Goal: Task Accomplishment & Management: Use online tool/utility

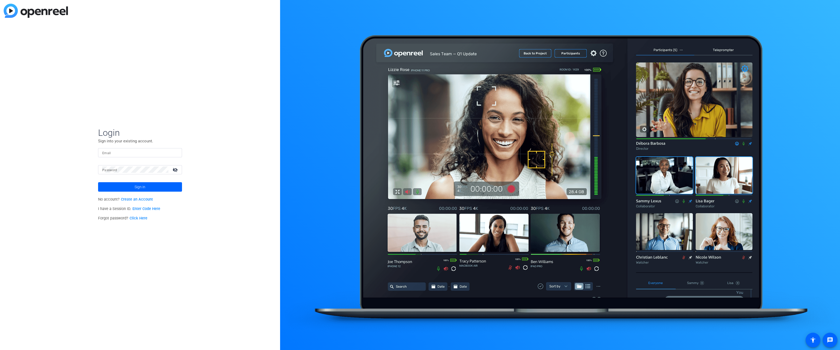
type input "elvis.evans@optum.com"
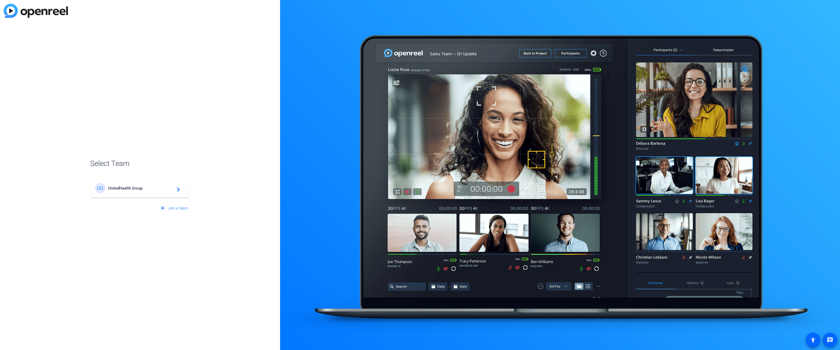
click at [153, 188] on span "UnitedHealth Group" at bounding box center [141, 188] width 66 height 5
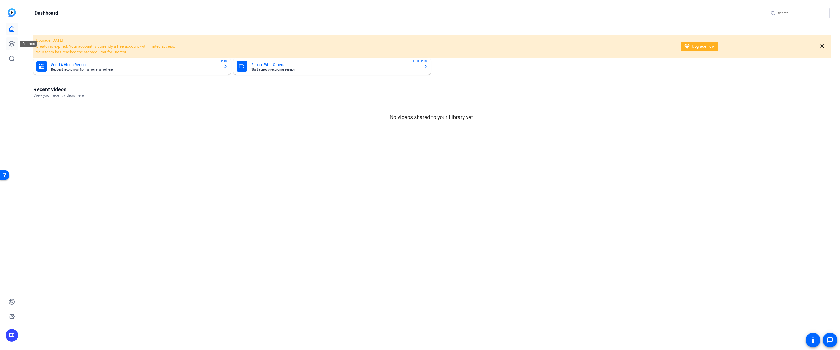
click at [10, 41] on icon at bounding box center [12, 44] width 6 height 6
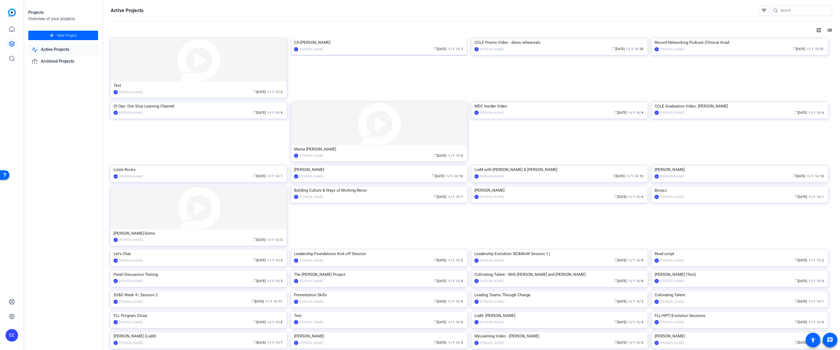
click at [362, 39] on img at bounding box center [379, 39] width 176 height 0
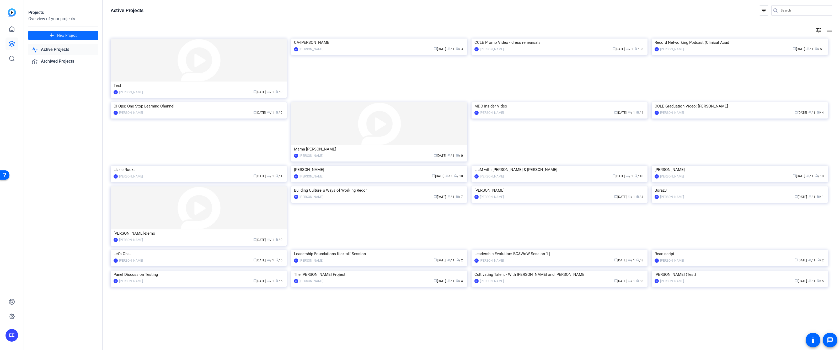
click at [55, 37] on mat-icon "add" at bounding box center [51, 35] width 7 height 7
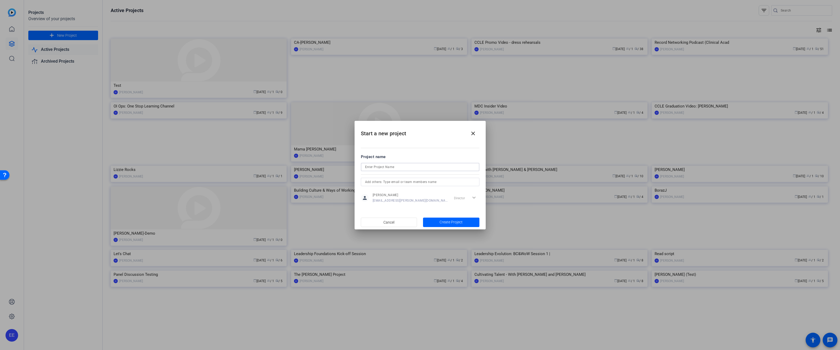
click at [418, 168] on input at bounding box center [420, 167] width 110 height 6
type input "Clinical Academy-Lateral Move (Funmi)"
click at [445, 223] on span "Create Project" at bounding box center [450, 222] width 23 height 6
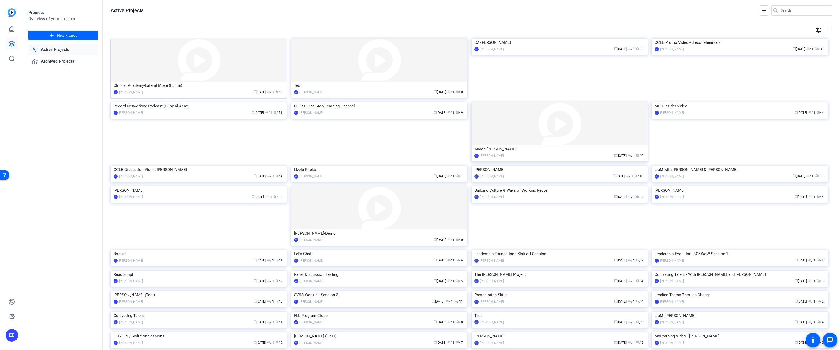
click at [187, 87] on div "Clinical Academy-Lateral Move (Funmi)" at bounding box center [199, 86] width 170 height 8
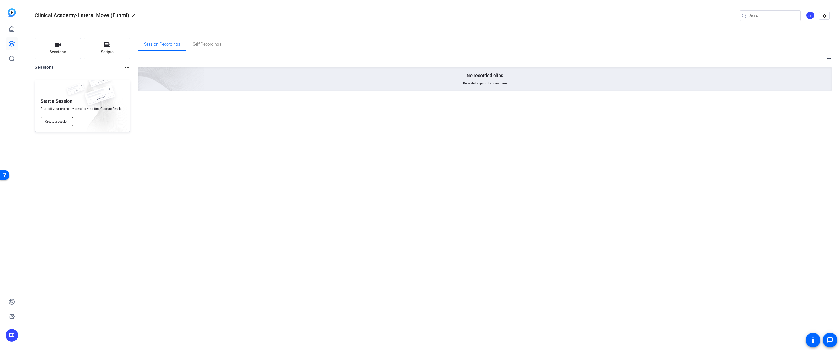
click at [58, 121] on span "Create a session" at bounding box center [56, 122] width 23 height 4
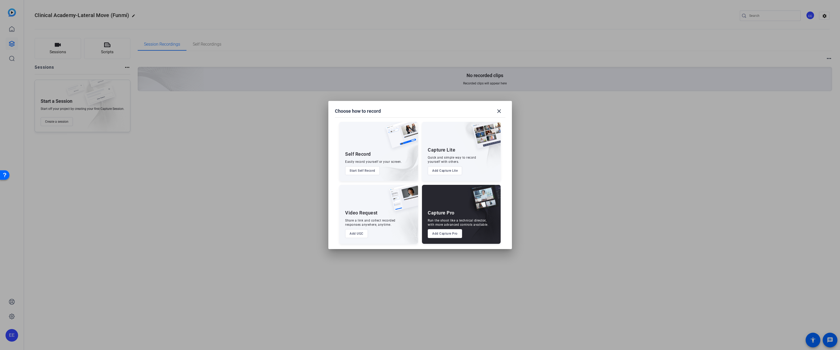
click at [442, 235] on button "Add Capture Pro" at bounding box center [445, 233] width 34 height 9
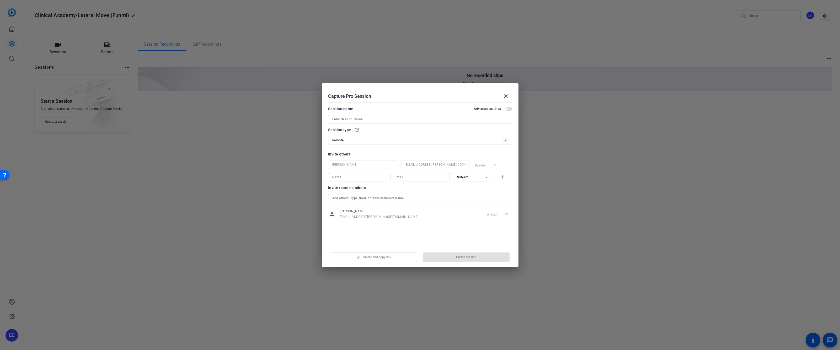
click at [393, 256] on div "Create and copy link Create session" at bounding box center [420, 255] width 184 height 13
click at [506, 99] on mat-icon "close" at bounding box center [506, 96] width 6 height 6
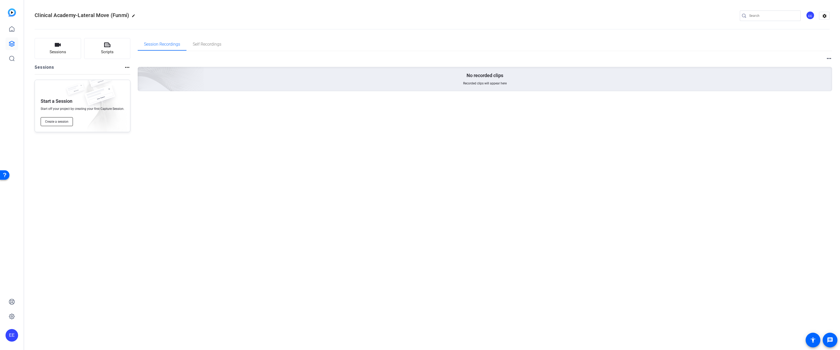
click at [63, 120] on span "Create a session" at bounding box center [56, 122] width 23 height 4
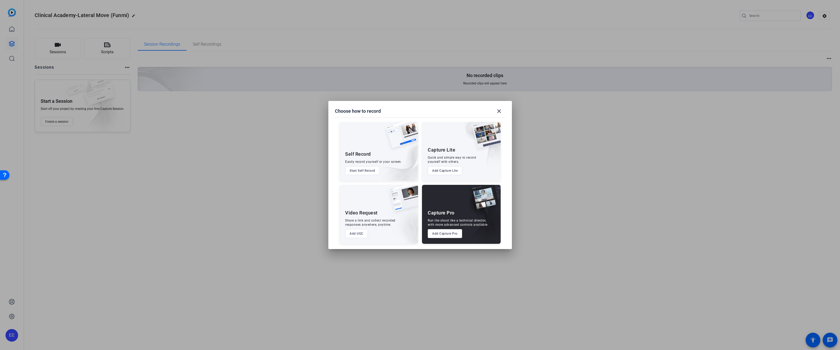
click at [445, 235] on button "Add Capture Pro" at bounding box center [445, 233] width 34 height 9
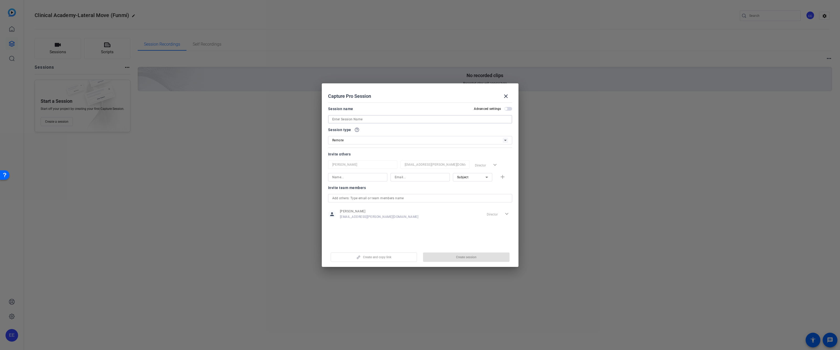
click at [354, 118] on input at bounding box center [420, 119] width 176 height 6
type input "Funmi ([GEOGRAPHIC_DATA])"
click at [428, 254] on span "button" at bounding box center [466, 257] width 87 height 13
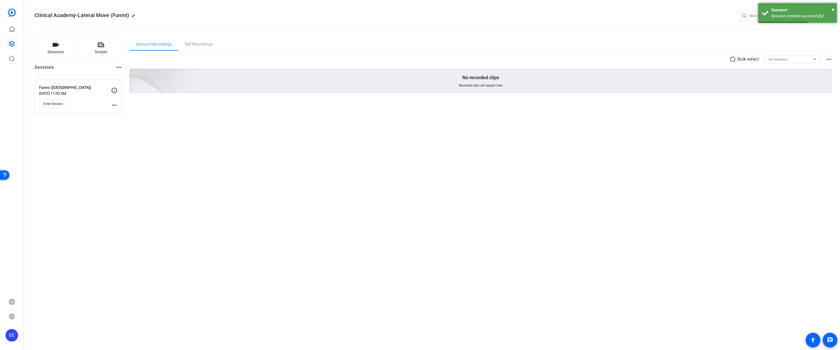
click at [114, 106] on mat-icon "more_horiz" at bounding box center [114, 105] width 6 height 6
click at [126, 113] on span "Edit Session" at bounding box center [127, 113] width 24 height 6
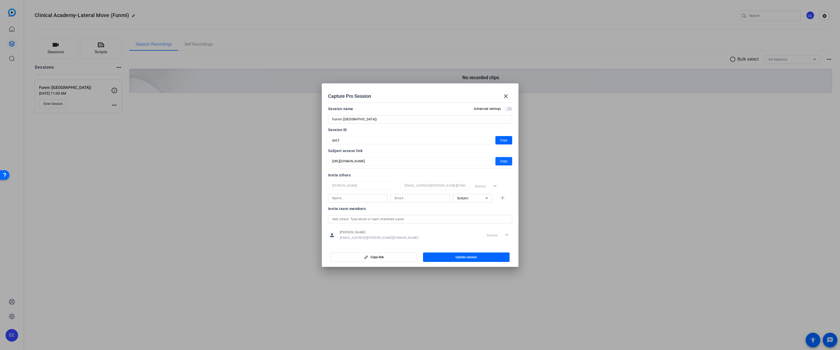
click at [500, 162] on span "Copy" at bounding box center [503, 161] width 7 height 6
click at [501, 159] on span "Copy" at bounding box center [503, 161] width 7 height 6
click at [504, 97] on mat-icon "close" at bounding box center [506, 96] width 6 height 6
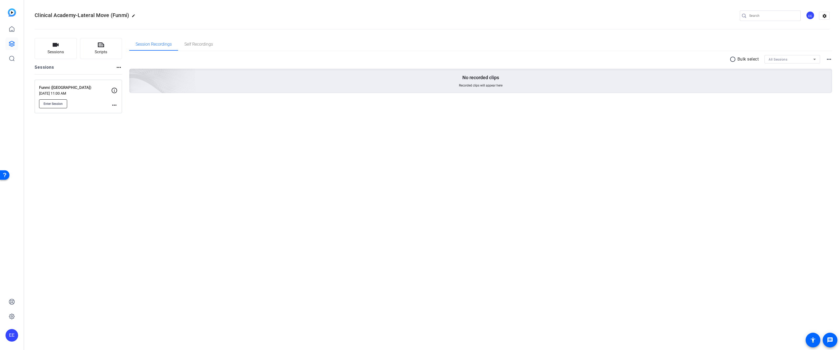
click at [56, 104] on span "Enter Session" at bounding box center [53, 104] width 19 height 4
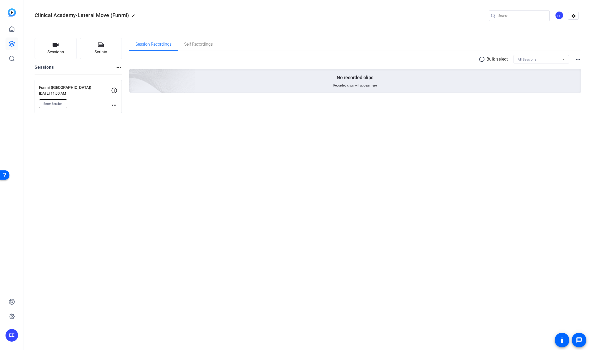
click at [57, 105] on span "Enter Session" at bounding box center [53, 104] width 19 height 4
click at [62, 105] on span "Enter Session" at bounding box center [53, 104] width 19 height 4
click at [61, 102] on span "Enter Session" at bounding box center [53, 104] width 19 height 4
click at [53, 105] on span "Enter Session" at bounding box center [53, 104] width 19 height 4
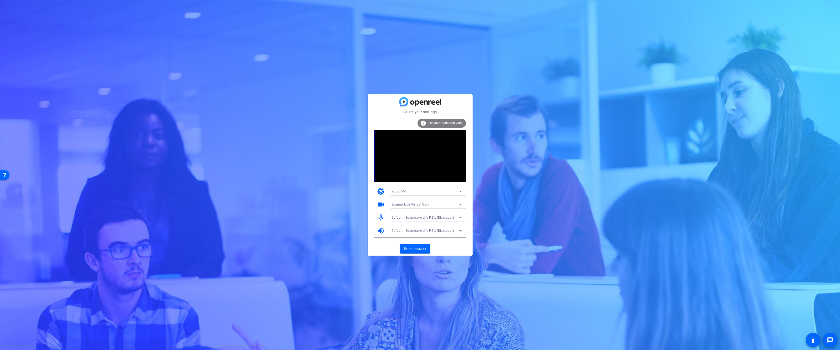
click at [419, 205] on span "Ecamm Live Virtual Cam" at bounding box center [410, 205] width 38 height 4
click at [530, 235] on div at bounding box center [420, 175] width 840 height 350
click at [416, 248] on span "Enter session" at bounding box center [415, 249] width 22 height 6
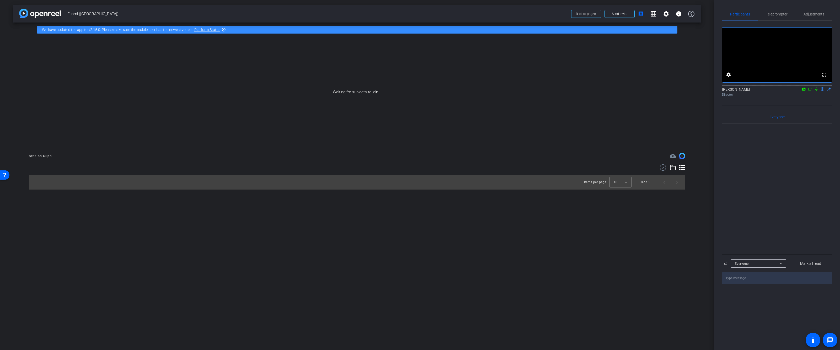
click at [810, 91] on icon at bounding box center [810, 89] width 4 height 4
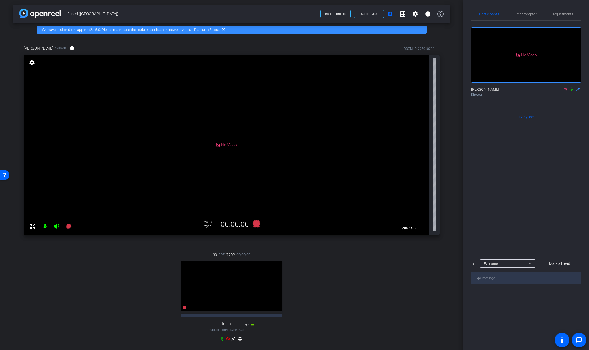
click at [227, 340] on icon at bounding box center [228, 338] width 4 height 3
click at [564, 91] on icon at bounding box center [566, 89] width 4 height 4
click at [560, 16] on span "Adjustments" at bounding box center [563, 14] width 21 height 4
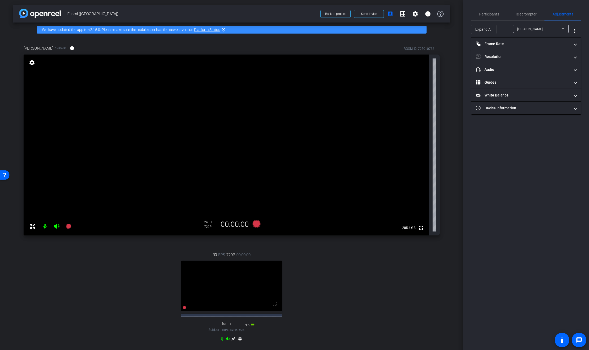
click at [533, 28] on div "[PERSON_NAME]" at bounding box center [539, 29] width 45 height 7
click at [522, 174] on div at bounding box center [294, 175] width 589 height 350
click at [550, 28] on div "[PERSON_NAME]" at bounding box center [539, 29] width 45 height 7
click at [538, 193] on div at bounding box center [294, 175] width 589 height 350
click at [522, 14] on span "Teleprompter" at bounding box center [525, 14] width 21 height 4
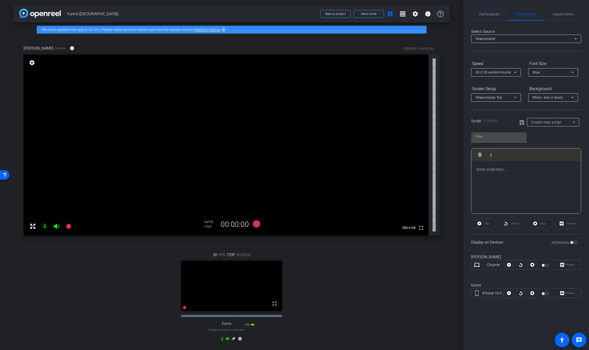
click at [492, 14] on span "Participants" at bounding box center [489, 14] width 20 height 4
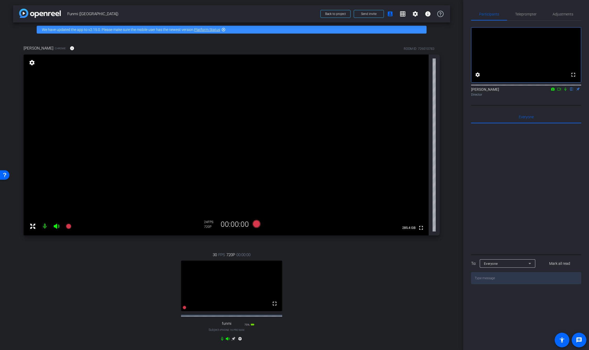
click at [559, 91] on mat-icon at bounding box center [559, 89] width 6 height 5
click at [560, 15] on span "Adjustments" at bounding box center [563, 14] width 21 height 4
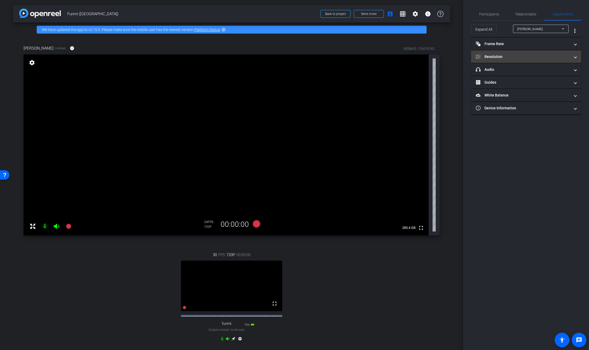
click at [516, 56] on mat-panel-title "Resolution" at bounding box center [523, 57] width 94 height 6
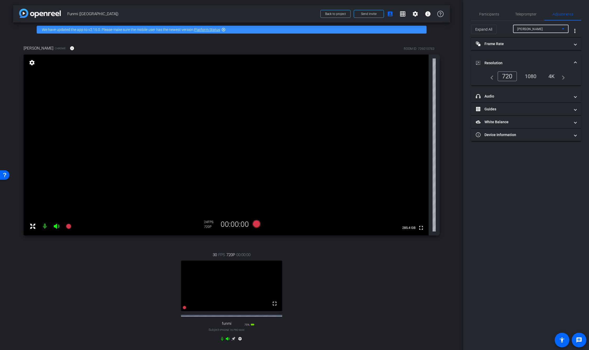
click at [540, 31] on div "[PERSON_NAME]" at bounding box center [539, 29] width 45 height 7
click at [527, 51] on mat-option "funmi" at bounding box center [541, 48] width 56 height 8
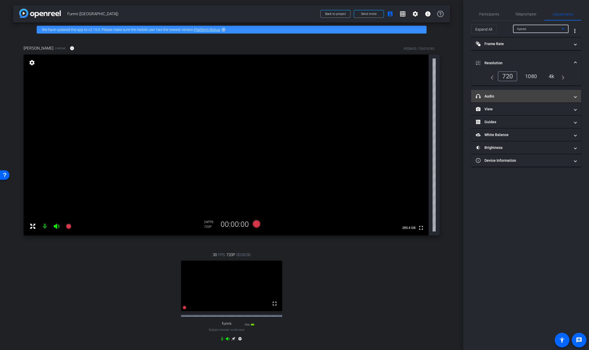
click at [517, 98] on mat-panel-title "headphone icon Audio" at bounding box center [523, 97] width 94 height 6
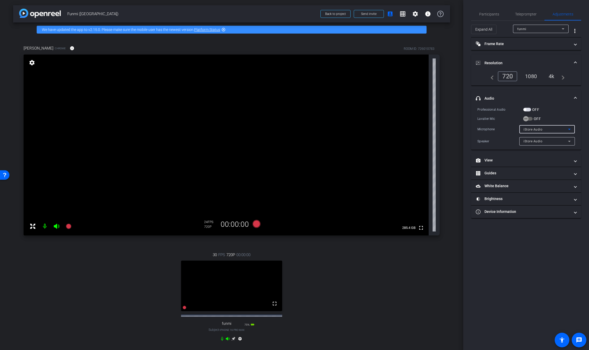
click at [552, 130] on div "iStore Audio" at bounding box center [546, 129] width 45 height 7
click at [567, 112] on div at bounding box center [294, 175] width 589 height 350
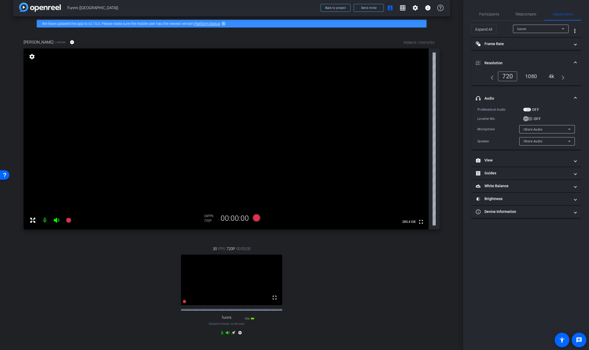
scroll to position [8, 0]
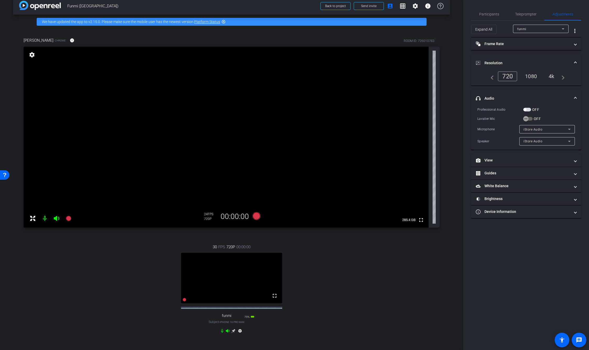
click at [528, 109] on span "button" at bounding box center [528, 110] width 8 height 4
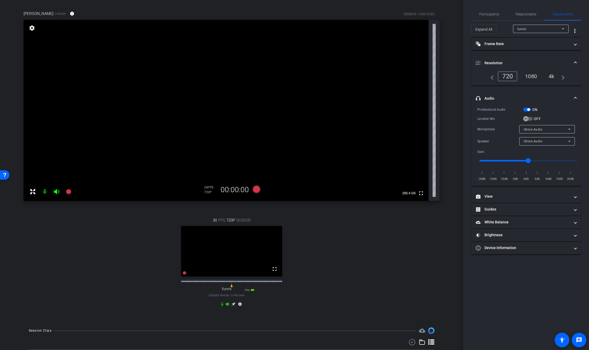
scroll to position [35, 0]
click at [539, 30] on div "funmi" at bounding box center [539, 29] width 45 height 7
click at [537, 41] on mat-option "[PERSON_NAME]" at bounding box center [541, 39] width 56 height 8
type input "11000"
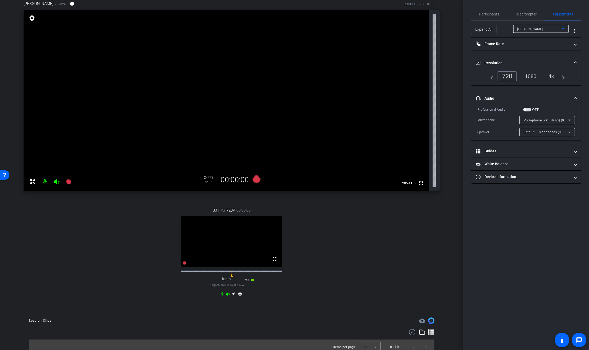
scroll to position [41, 0]
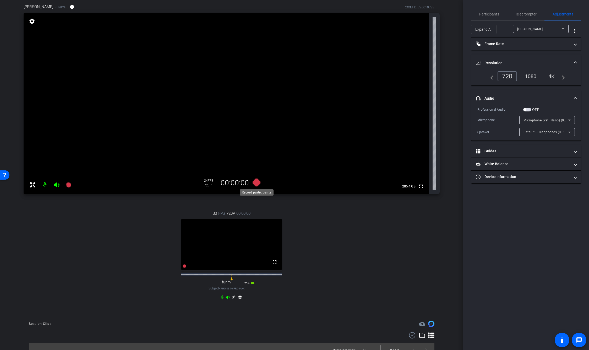
click at [256, 185] on icon at bounding box center [257, 183] width 8 height 8
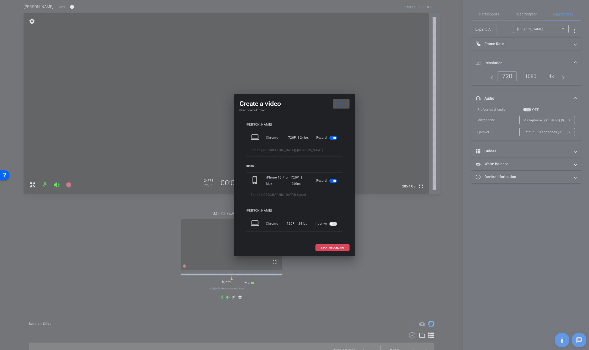
click at [332, 244] on span at bounding box center [333, 247] width 34 height 13
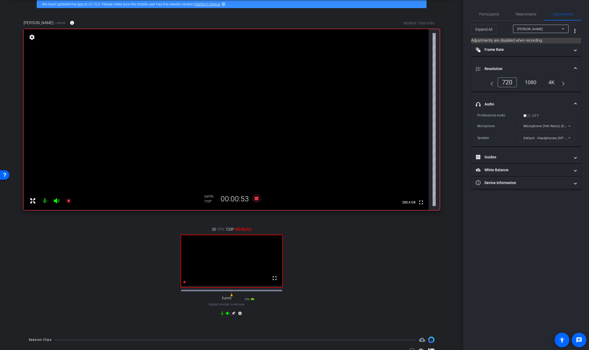
scroll to position [26, 0]
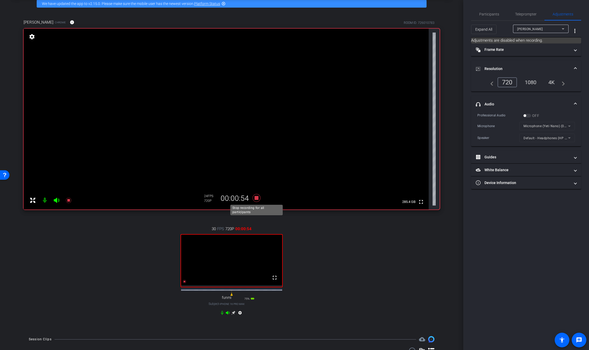
click at [258, 202] on icon at bounding box center [256, 197] width 13 height 9
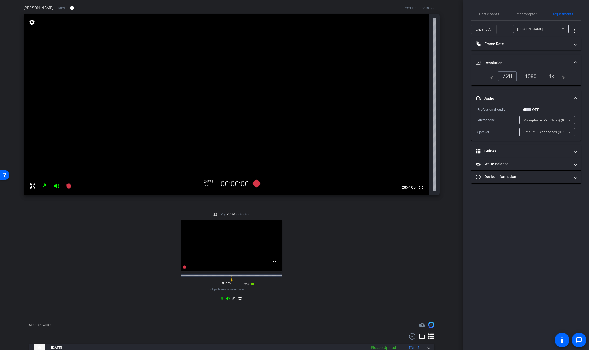
scroll to position [65, 0]
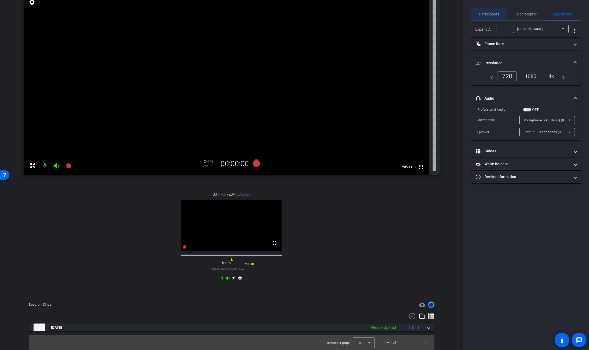
click at [489, 12] on span "Participants" at bounding box center [489, 14] width 20 height 4
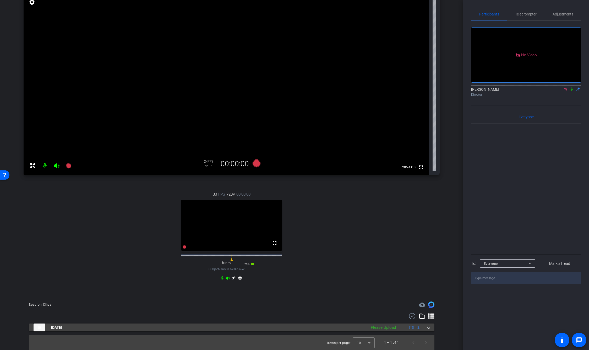
click at [428, 327] on span at bounding box center [429, 328] width 2 height 6
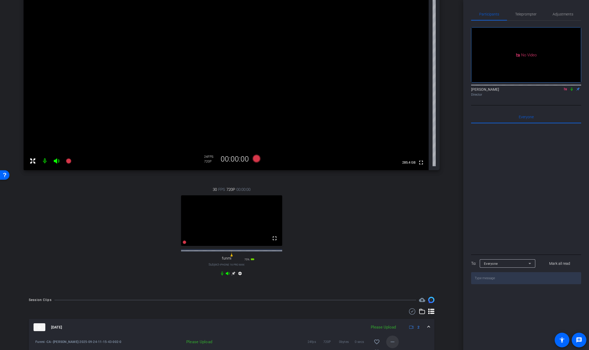
click at [393, 344] on mat-icon "more_horiz" at bounding box center [393, 342] width 6 height 6
click at [398, 322] on span "Upload" at bounding box center [401, 322] width 21 height 6
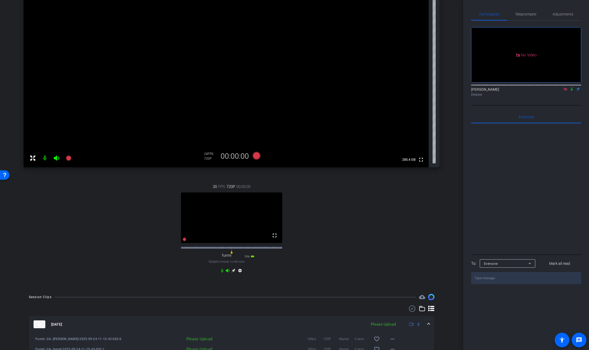
scroll to position [103, 0]
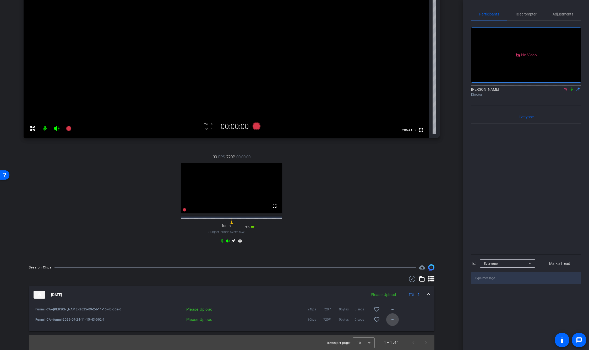
click at [396, 321] on span at bounding box center [392, 319] width 13 height 13
click at [400, 329] on span "Upload" at bounding box center [401, 330] width 21 height 6
click at [392, 225] on div "30 FPS 720P 00:00:00 fullscreen funmi Subject - iPhone 16 Pro Max 75% battery_s…" at bounding box center [232, 199] width 416 height 108
click at [571, 87] on icon at bounding box center [572, 89] width 4 height 4
click at [398, 327] on div "Funmi -CA--Alexander-2025-09-24-11-15-43-002-0 Uploading 81% 24fps 720P 0bytes …" at bounding box center [232, 317] width 406 height 28
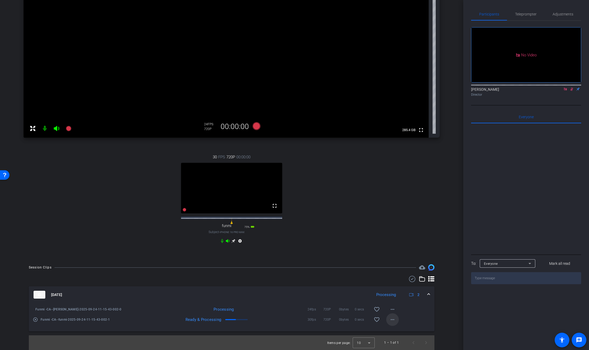
click at [393, 320] on mat-icon "more_horiz" at bounding box center [393, 319] width 6 height 6
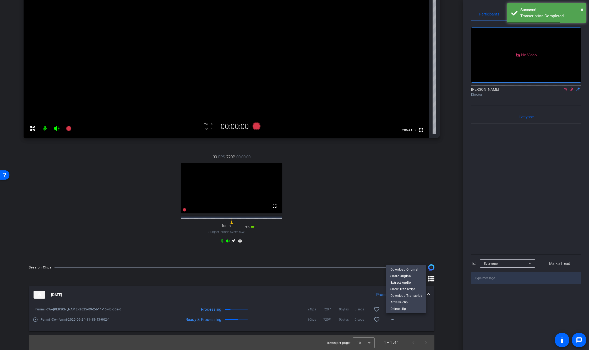
click at [314, 273] on div at bounding box center [294, 175] width 589 height 350
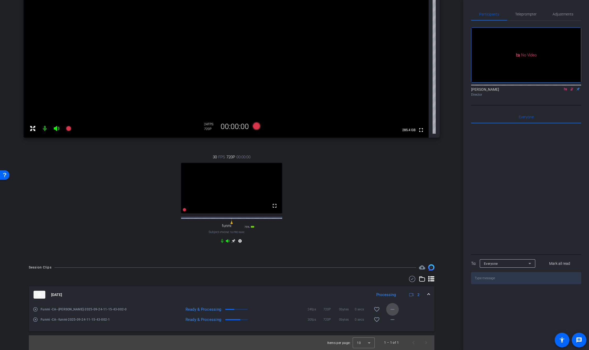
click at [390, 311] on mat-icon "more_horiz" at bounding box center [393, 309] width 6 height 6
click at [348, 282] on div at bounding box center [294, 175] width 589 height 350
click at [392, 313] on span at bounding box center [392, 309] width 13 height 13
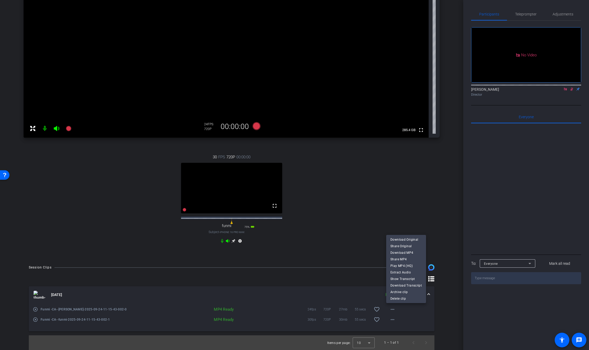
click at [355, 290] on div at bounding box center [294, 175] width 589 height 350
click at [392, 311] on mat-icon "more_horiz" at bounding box center [393, 309] width 6 height 6
click at [408, 253] on span "Download MP4" at bounding box center [406, 252] width 31 height 6
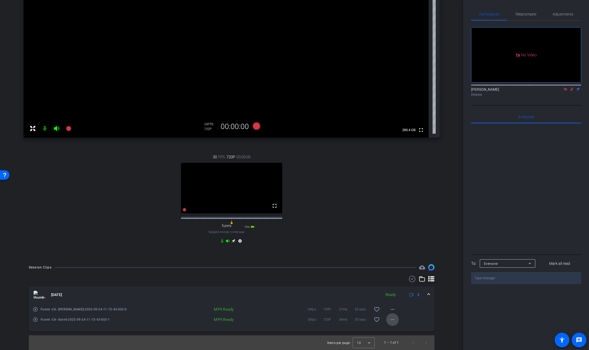
click at [393, 320] on mat-icon "more_horiz" at bounding box center [393, 319] width 6 height 6
click at [402, 263] on span "Download MP4" at bounding box center [406, 263] width 31 height 6
click at [562, 14] on span "Adjustments" at bounding box center [563, 14] width 21 height 4
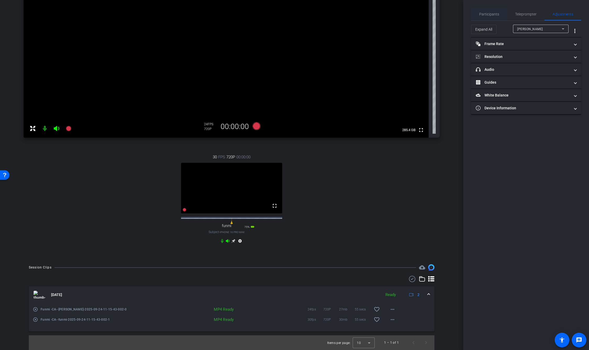
click at [485, 13] on span "Participants" at bounding box center [489, 14] width 20 height 4
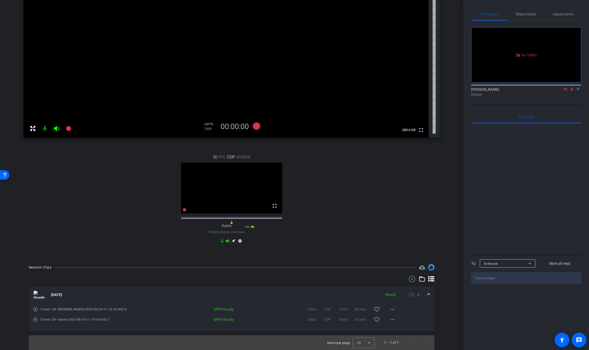
click at [570, 87] on icon at bounding box center [572, 89] width 4 height 4
click at [529, 18] on span "Teleprompter" at bounding box center [525, 14] width 21 height 13
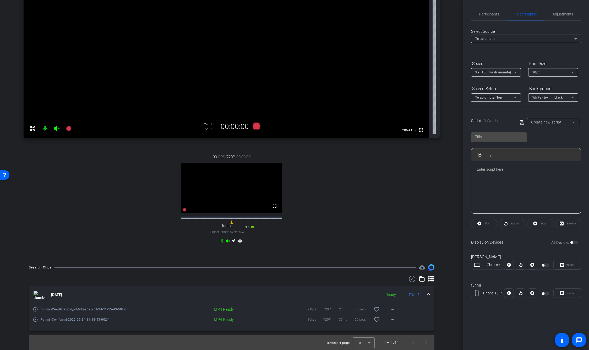
click at [548, 138] on div "Play Play from this location Play Selected Play and display the selected text o…" at bounding box center [526, 170] width 110 height 85
click at [493, 15] on span "Participants" at bounding box center [489, 14] width 20 height 4
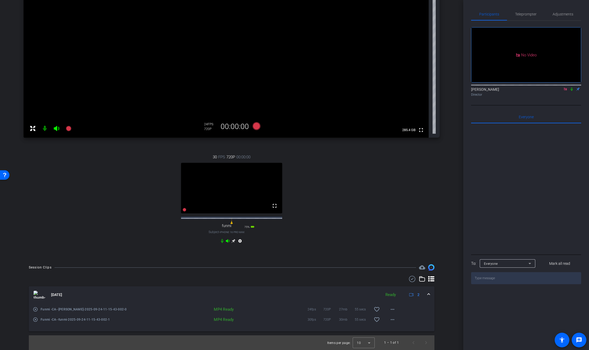
click at [570, 87] on icon at bounding box center [572, 89] width 4 height 4
click at [567, 83] on div "Elvis Evans Director" at bounding box center [526, 91] width 110 height 16
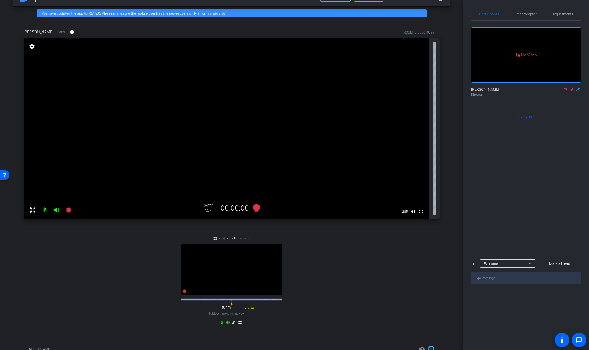
scroll to position [0, 0]
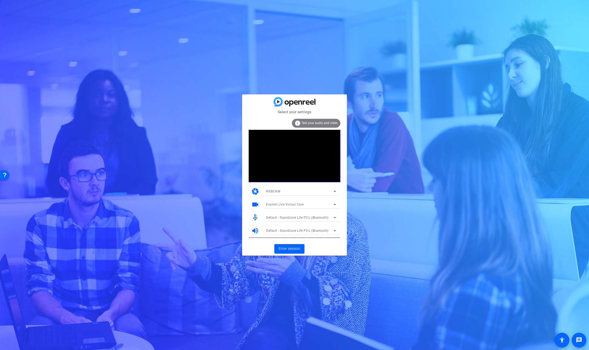
click at [293, 205] on span "Ecamm Live Virtual Cam" at bounding box center [285, 205] width 38 height 4
click at [295, 223] on span "ZV-E10 (054c:0de3)" at bounding box center [281, 223] width 30 height 6
click at [292, 249] on span "Enter session" at bounding box center [290, 249] width 22 height 6
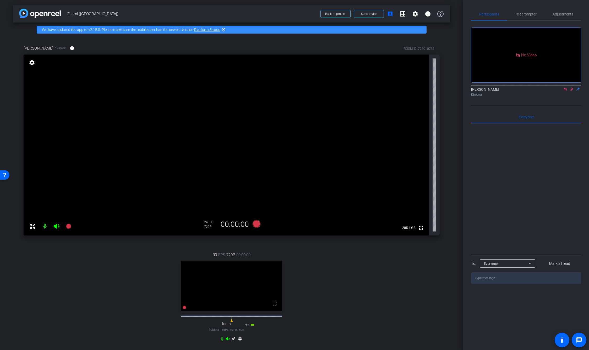
click at [568, 91] on mat-icon at bounding box center [566, 89] width 6 height 5
click at [566, 91] on icon at bounding box center [565, 89] width 3 height 3
click at [562, 19] on span "Adjustments" at bounding box center [563, 14] width 21 height 13
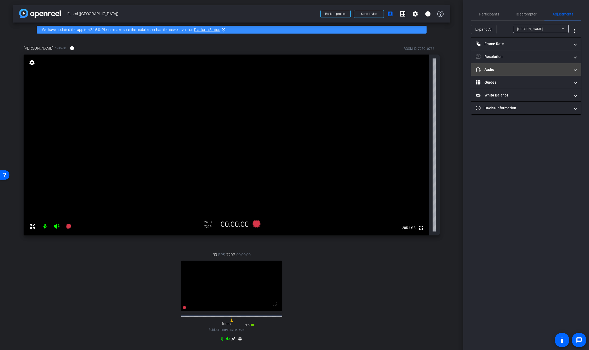
click at [513, 71] on mat-panel-title "headphone icon Audio" at bounding box center [523, 70] width 94 height 6
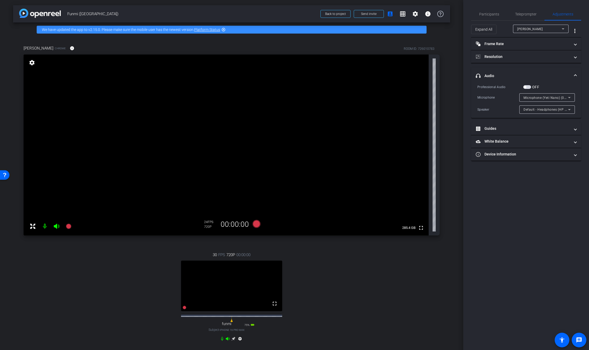
click at [552, 31] on div "[PERSON_NAME]" at bounding box center [539, 29] width 45 height 7
click at [535, 49] on mat-option "funmi" at bounding box center [541, 48] width 56 height 8
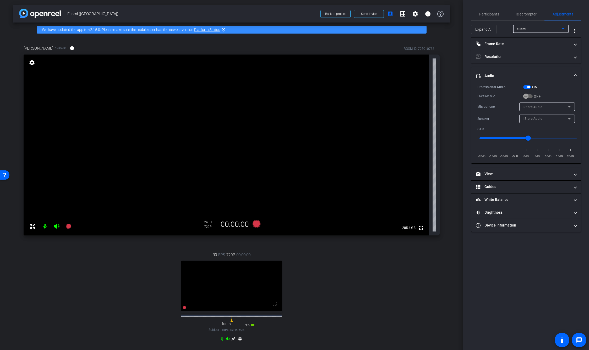
click at [520, 126] on div at bounding box center [548, 126] width 56 height 6
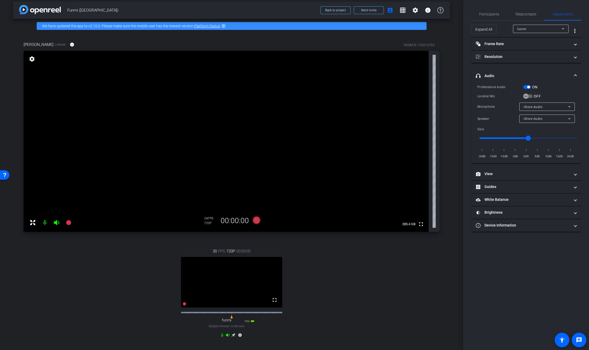
scroll to position [6, 0]
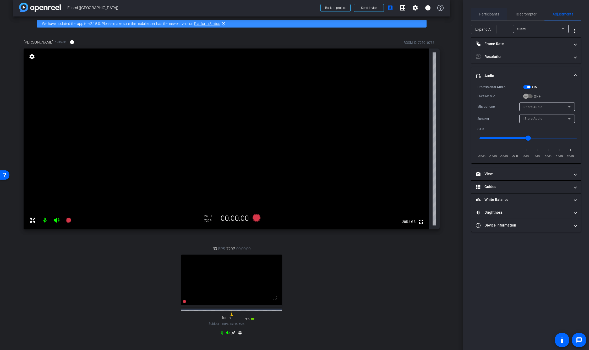
click at [495, 15] on span "Participants" at bounding box center [489, 14] width 20 height 4
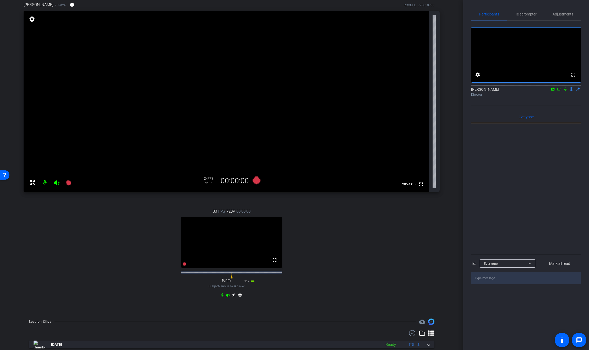
scroll to position [44, 0]
click at [258, 181] on icon at bounding box center [257, 180] width 8 height 8
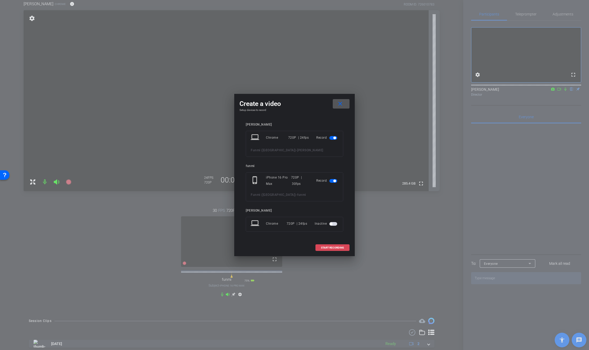
click at [333, 248] on span "START RECORDING" at bounding box center [332, 247] width 23 height 3
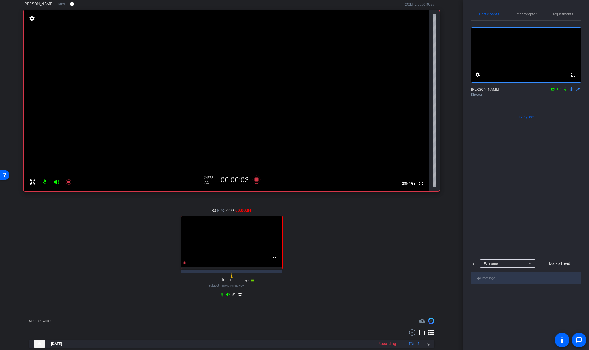
click at [565, 91] on icon at bounding box center [566, 89] width 4 height 4
click at [559, 90] on icon at bounding box center [560, 89] width 4 height 3
click at [233, 296] on icon at bounding box center [233, 294] width 4 height 4
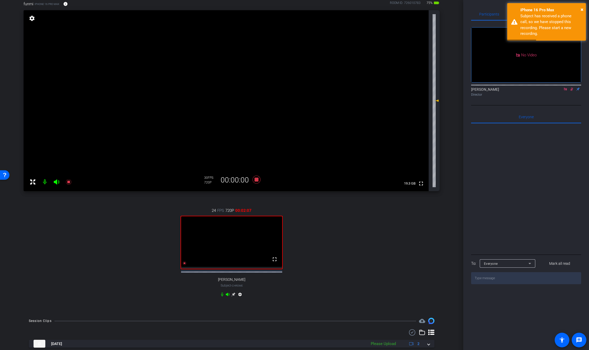
click at [571, 91] on icon at bounding box center [572, 89] width 4 height 4
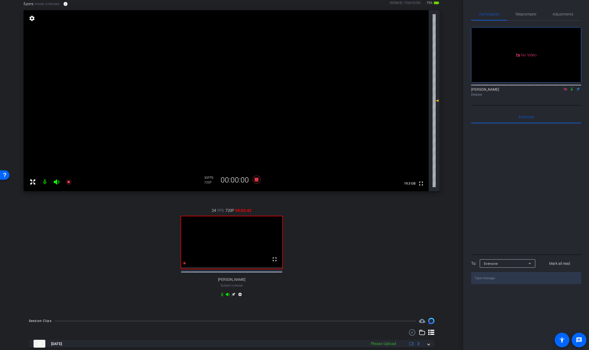
scroll to position [0, 0]
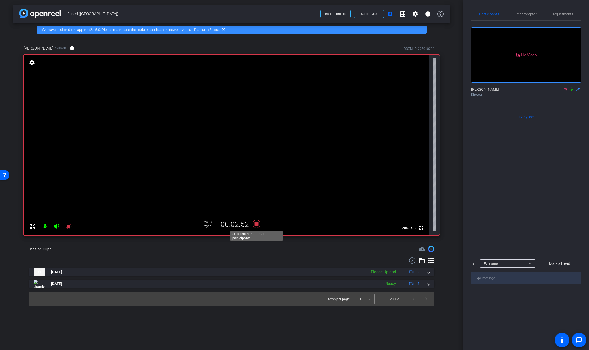
click at [257, 226] on icon at bounding box center [256, 223] width 13 height 9
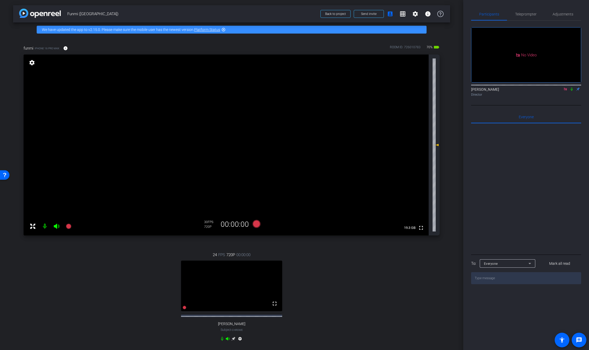
click at [565, 91] on icon at bounding box center [566, 89] width 4 height 4
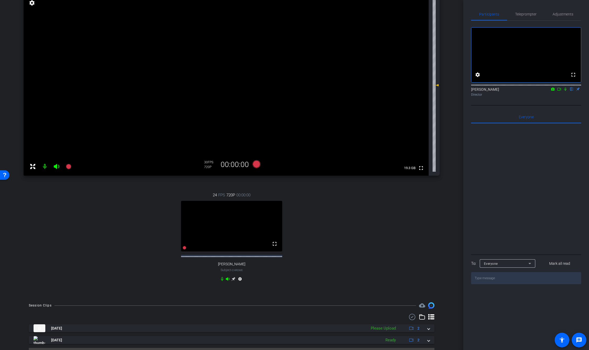
scroll to position [77, 0]
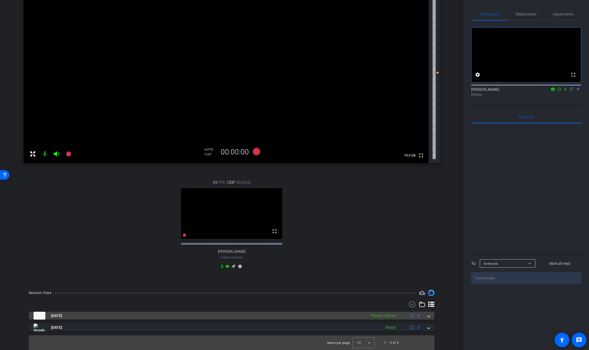
click at [429, 318] on span at bounding box center [429, 316] width 2 height 6
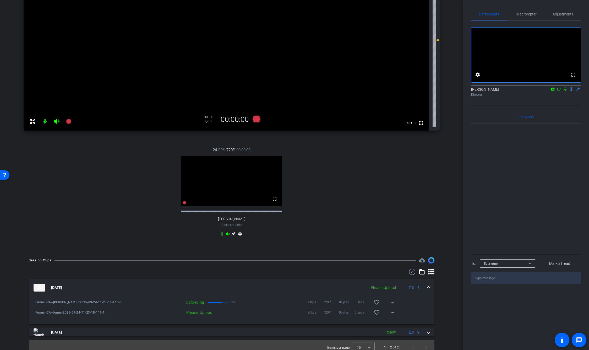
scroll to position [114, 0]
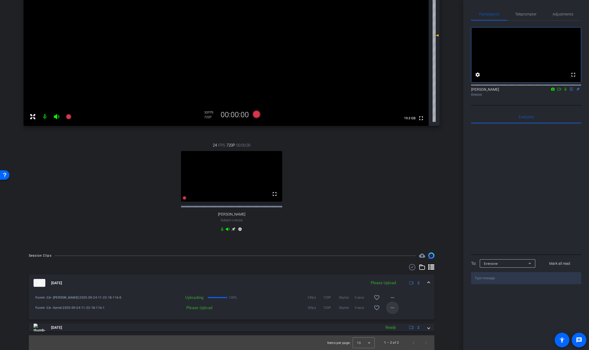
click at [392, 312] on span at bounding box center [392, 307] width 13 height 13
click at [401, 321] on span "Upload" at bounding box center [401, 318] width 21 height 6
click at [395, 312] on span at bounding box center [392, 307] width 13 height 13
click at [565, 96] on div at bounding box center [294, 175] width 589 height 350
click at [565, 91] on icon at bounding box center [566, 89] width 2 height 3
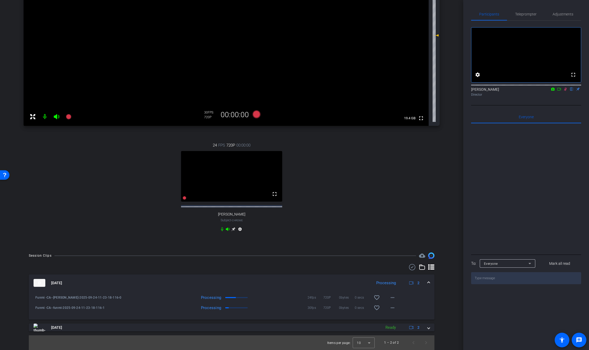
click at [559, 91] on icon at bounding box center [559, 89] width 4 height 4
click at [391, 312] on span at bounding box center [392, 307] width 13 height 13
click at [401, 257] on span "Download Original" at bounding box center [406, 257] width 31 height 6
click at [571, 91] on icon at bounding box center [572, 89] width 3 height 3
click at [565, 90] on icon at bounding box center [565, 89] width 3 height 3
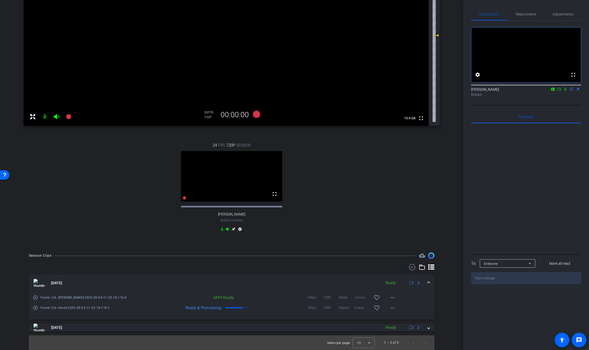
click at [298, 183] on div "24 FPS 720P 00:00:00 fullscreen Alexander Subject - Chrome settings" at bounding box center [232, 188] width 416 height 108
click at [563, 15] on span "Adjustments" at bounding box center [563, 14] width 21 height 4
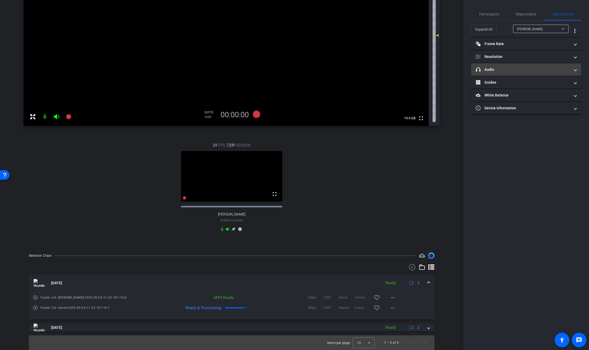
click at [517, 68] on mat-panel-title "headphone icon Audio" at bounding box center [523, 70] width 94 height 6
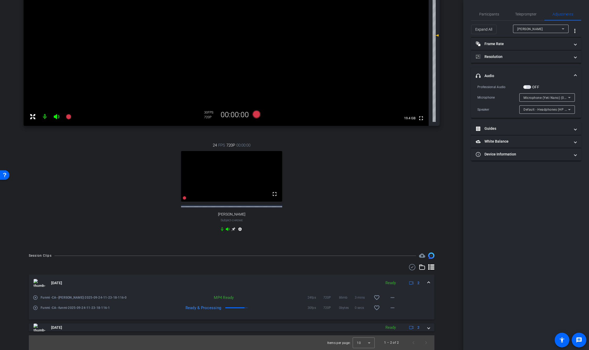
click at [526, 86] on span "button" at bounding box center [525, 87] width 3 height 3
click at [545, 30] on div "[PERSON_NAME]" at bounding box center [539, 29] width 45 height 7
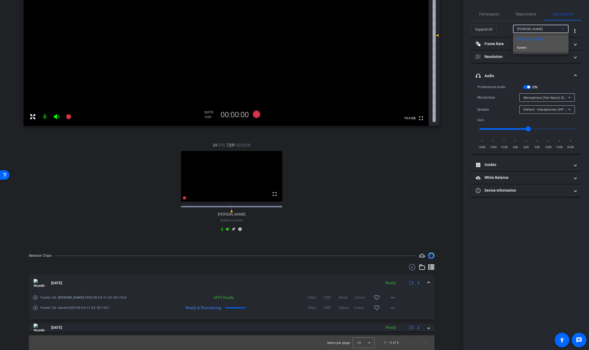
click at [537, 50] on mat-option "funmi" at bounding box center [541, 48] width 56 height 8
type input "0"
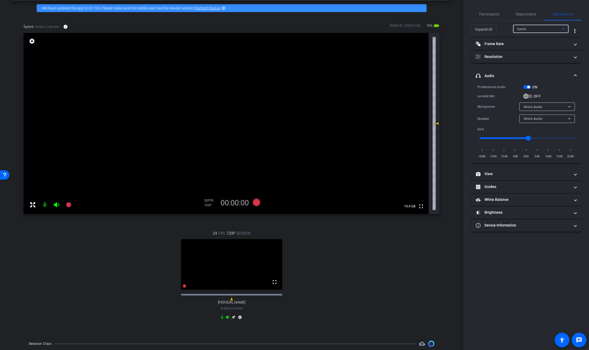
scroll to position [21, 0]
click at [486, 17] on span "Participants" at bounding box center [489, 14] width 20 height 13
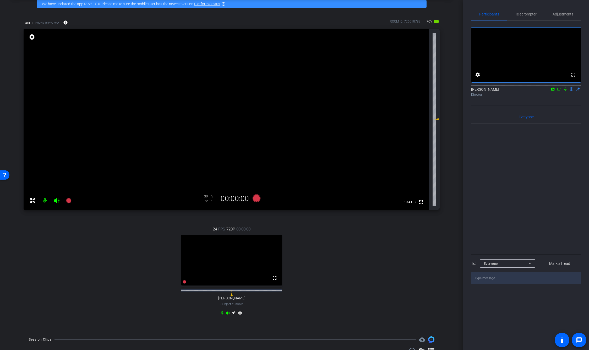
scroll to position [25, 0]
click at [258, 200] on icon at bounding box center [257, 199] width 8 height 8
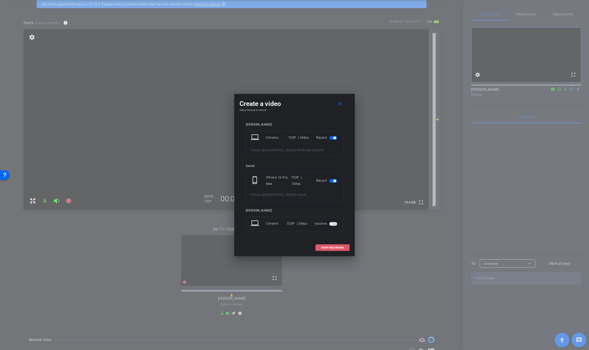
click at [340, 247] on span "START RECORDING" at bounding box center [332, 247] width 23 height 3
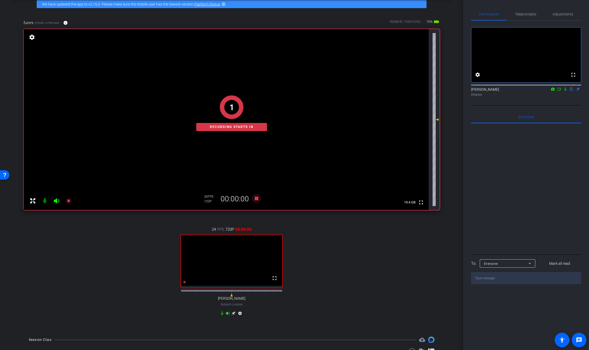
click at [448, 143] on div "funmi iPhone 16 Pro Max info ROOM ID: 726010783 70% battery_std fullscreen sett…" at bounding box center [231, 171] width 437 height 320
click at [565, 91] on icon at bounding box center [566, 89] width 4 height 4
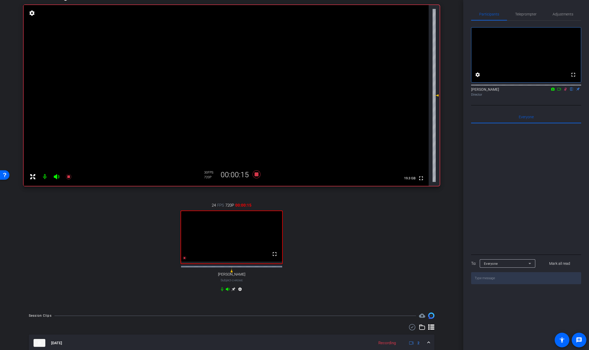
scroll to position [51, 0]
click at [564, 91] on icon at bounding box center [566, 89] width 4 height 4
click at [256, 175] on icon at bounding box center [256, 172] width 13 height 9
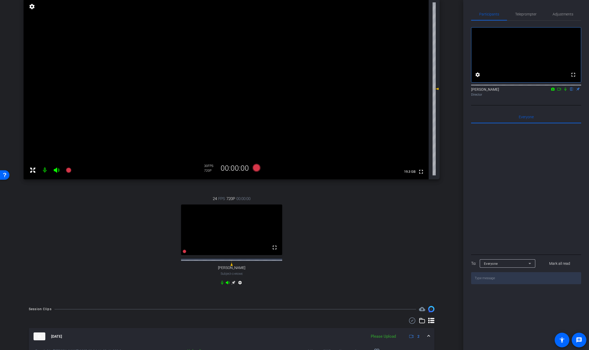
scroll to position [51, 0]
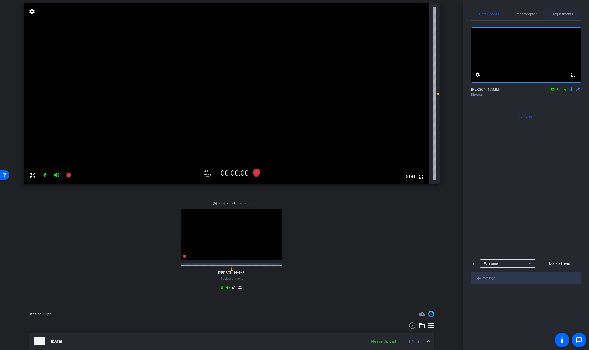
click at [564, 15] on span "Adjustments" at bounding box center [563, 14] width 21 height 4
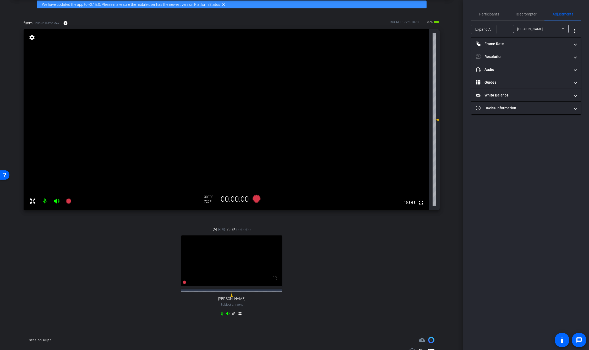
scroll to position [0, 0]
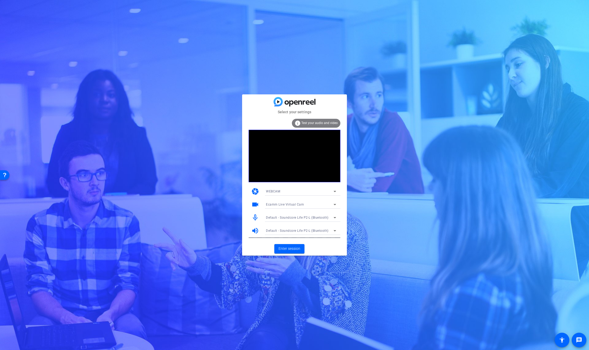
click at [297, 203] on span "Ecamm Live Virtual Cam" at bounding box center [285, 205] width 38 height 4
click at [292, 221] on span "ZV-E10 (054c:0de3)" at bounding box center [281, 223] width 30 height 6
click at [289, 242] on span at bounding box center [289, 248] width 30 height 13
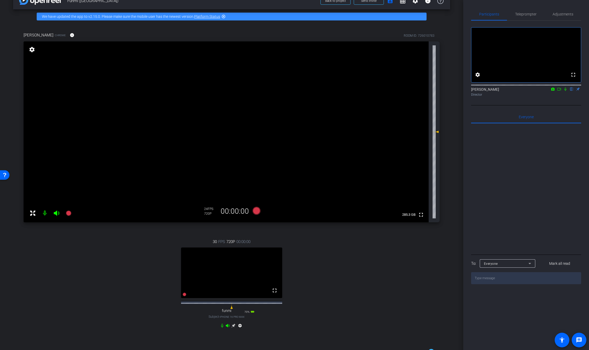
scroll to position [14, 0]
click at [338, 220] on video at bounding box center [226, 131] width 405 height 181
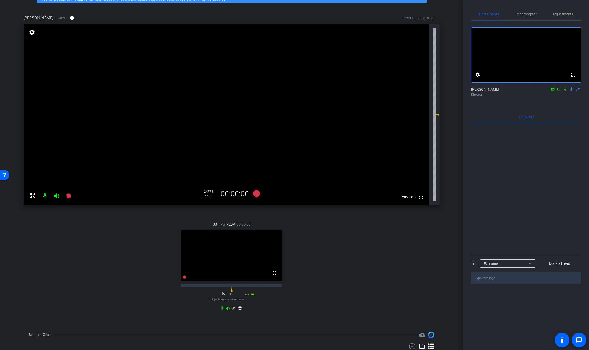
scroll to position [0, 0]
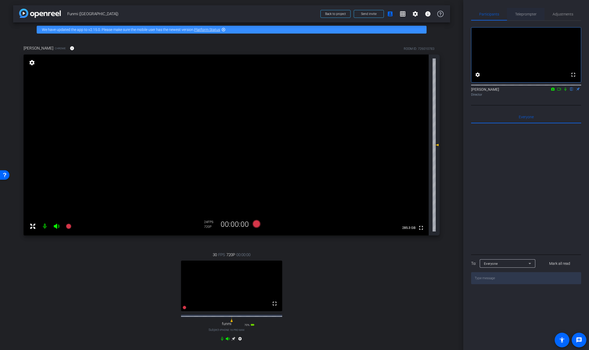
click at [529, 14] on span "Teleprompter" at bounding box center [525, 14] width 21 height 4
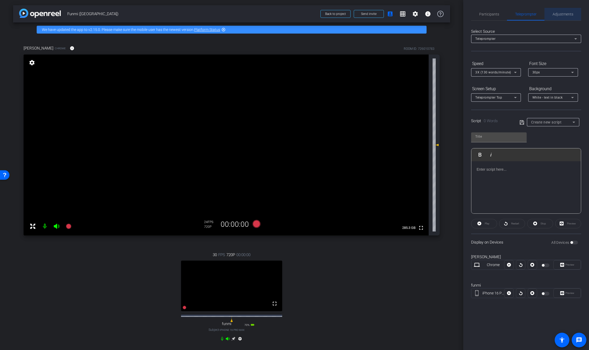
click at [558, 17] on span "Adjustments" at bounding box center [563, 14] width 21 height 13
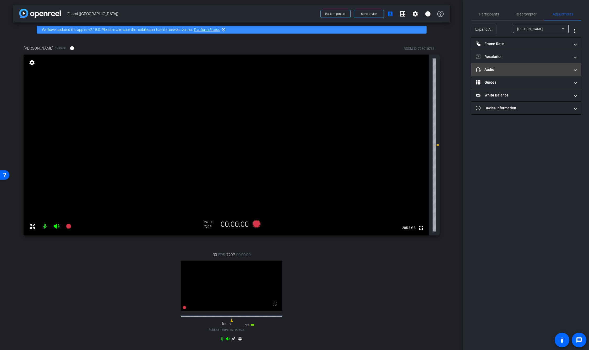
click at [515, 71] on mat-panel-title "headphone icon Audio" at bounding box center [523, 70] width 94 height 6
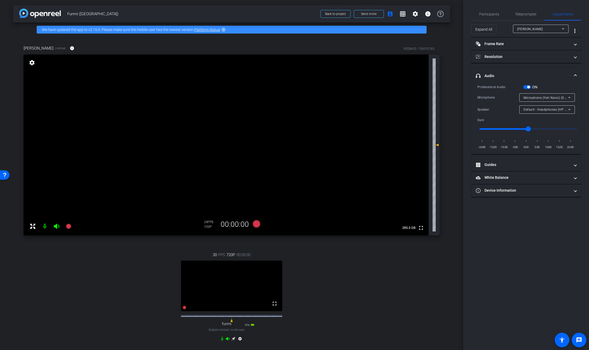
click at [541, 31] on div "[PERSON_NAME]" at bounding box center [539, 29] width 45 height 7
click at [536, 47] on mat-option "funmi" at bounding box center [541, 48] width 56 height 8
type input "0"
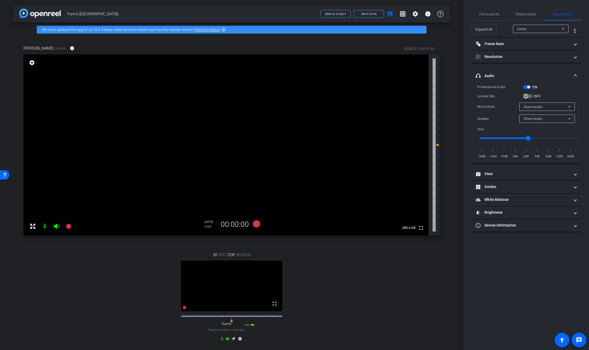
click at [528, 87] on span "button" at bounding box center [528, 87] width 3 height 3
click at [528, 87] on span "button" at bounding box center [528, 87] width 8 height 4
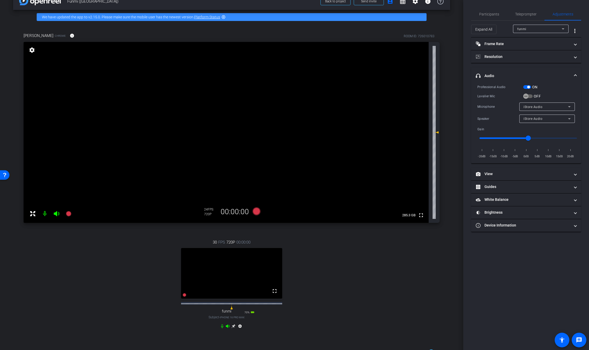
scroll to position [13, 0]
click at [487, 16] on span "Participants" at bounding box center [489, 14] width 20 height 4
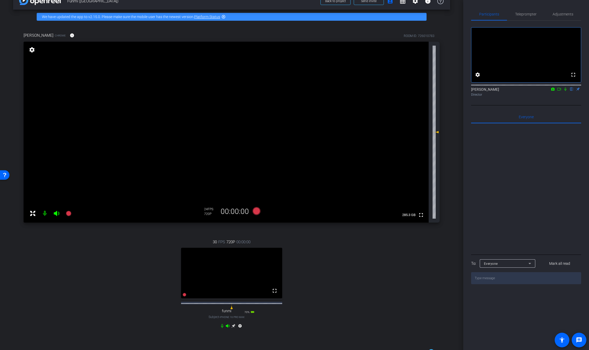
click at [566, 91] on icon at bounding box center [566, 89] width 4 height 4
click at [565, 91] on icon at bounding box center [565, 89] width 3 height 3
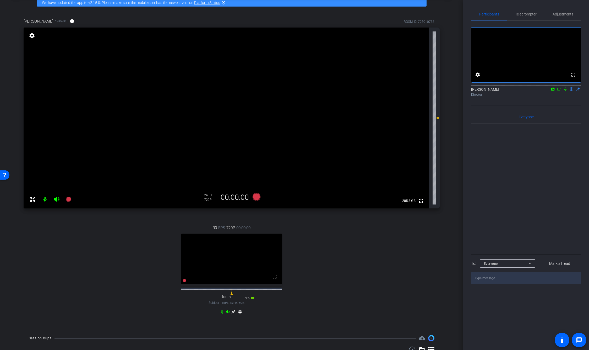
scroll to position [28, 0]
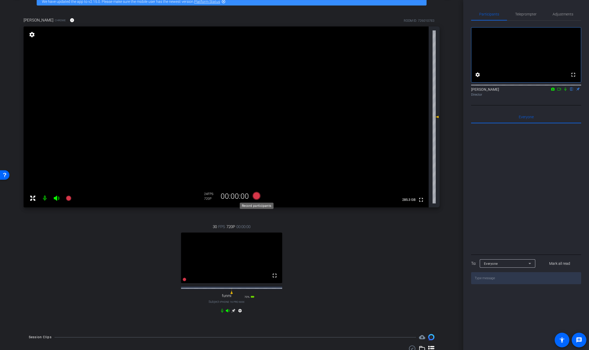
click at [257, 196] on icon at bounding box center [257, 196] width 8 height 8
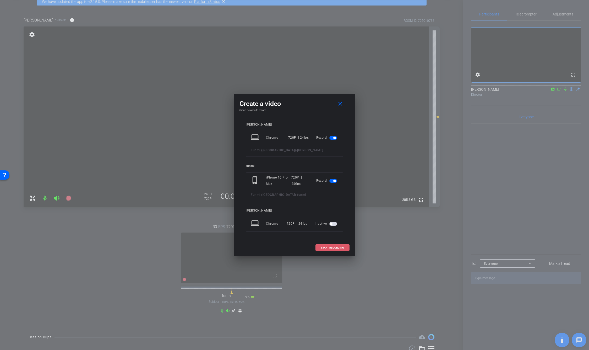
click at [337, 250] on span at bounding box center [333, 247] width 34 height 13
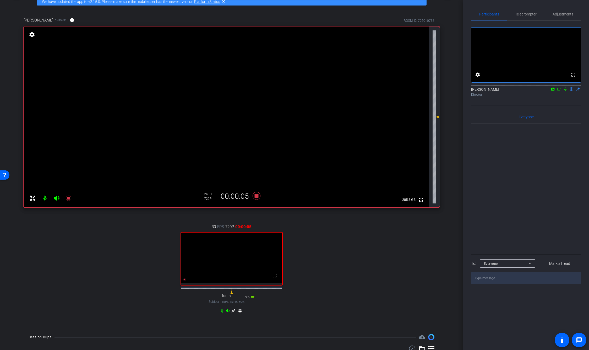
click at [565, 91] on icon at bounding box center [566, 89] width 4 height 4
click at [259, 195] on icon at bounding box center [256, 195] width 13 height 9
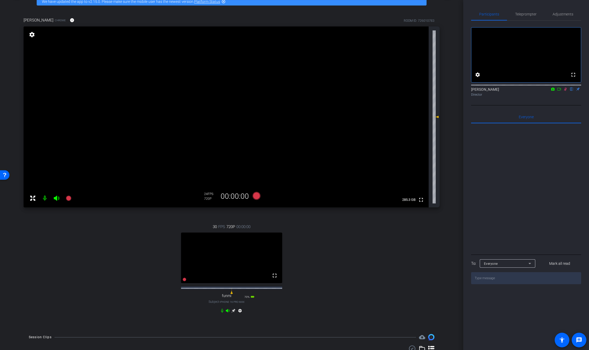
click at [564, 91] on icon at bounding box center [566, 89] width 4 height 4
click at [433, 170] on div at bounding box center [434, 116] width 3 height 179
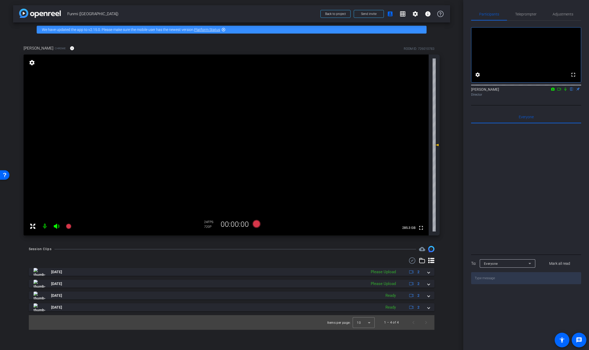
scroll to position [0, 0]
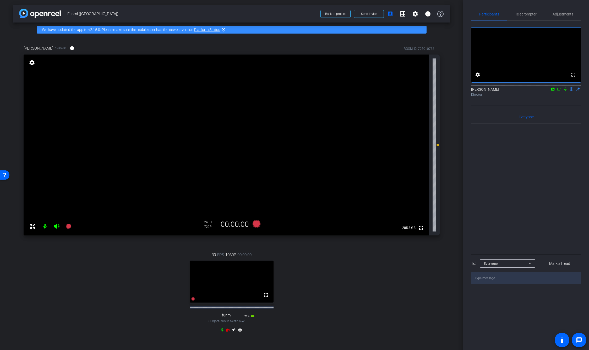
drag, startPoint x: 472, startPoint y: 111, endPoint x: 418, endPoint y: 196, distance: 100.6
click at [468, 114] on div "Participants Teleprompter Adjustments fullscreen settings Elvis Evans flip Dire…" at bounding box center [526, 175] width 126 height 350
click at [228, 332] on icon at bounding box center [228, 330] width 4 height 4
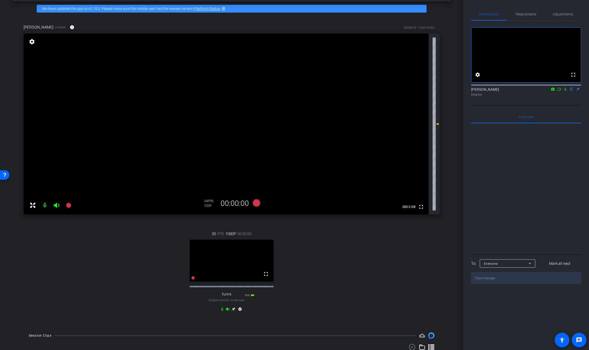
scroll to position [22, 0]
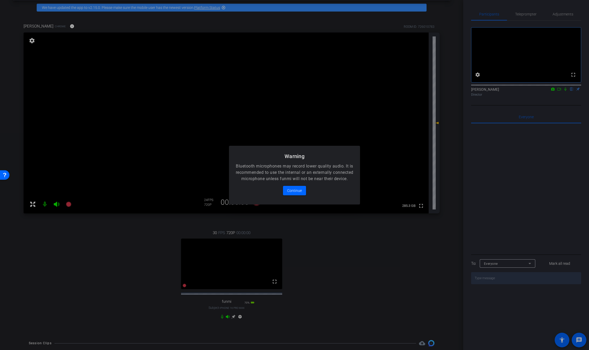
click at [556, 17] on div at bounding box center [294, 175] width 589 height 350
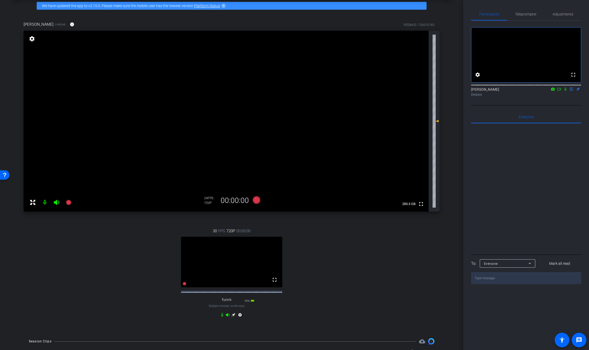
scroll to position [24, 0]
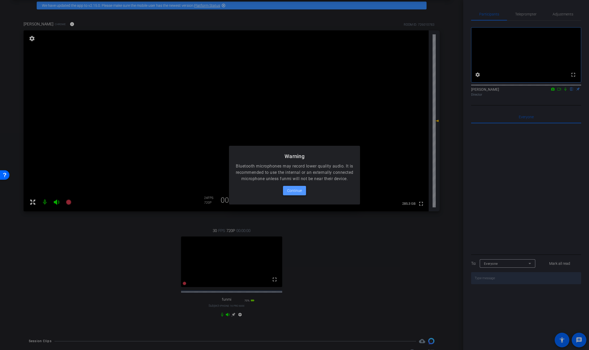
click at [295, 194] on span "Continue" at bounding box center [294, 190] width 15 height 6
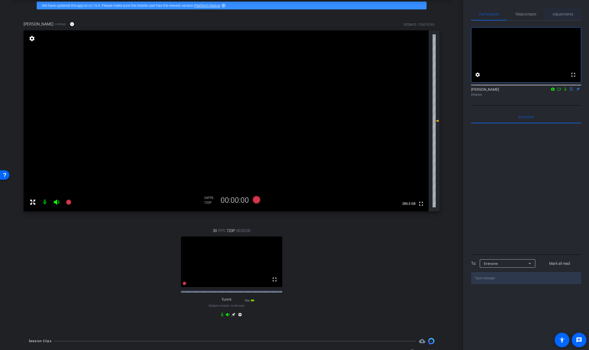
click at [568, 14] on span "Adjustments" at bounding box center [563, 14] width 21 height 4
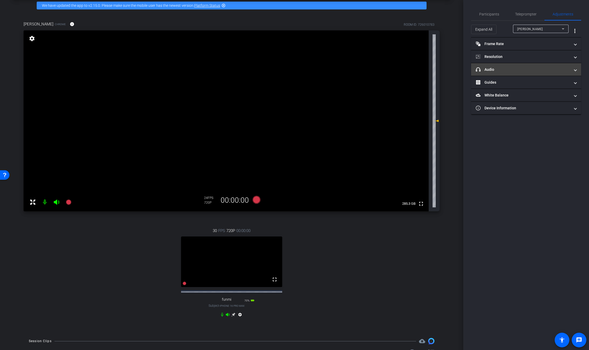
click at [523, 71] on mat-panel-title "headphone icon Audio" at bounding box center [523, 70] width 94 height 6
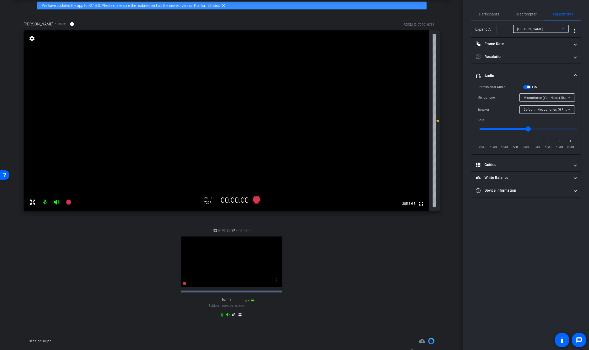
click at [545, 30] on div "[PERSON_NAME]" at bounding box center [539, 29] width 45 height 7
click at [538, 48] on mat-option "funmi" at bounding box center [541, 48] width 56 height 8
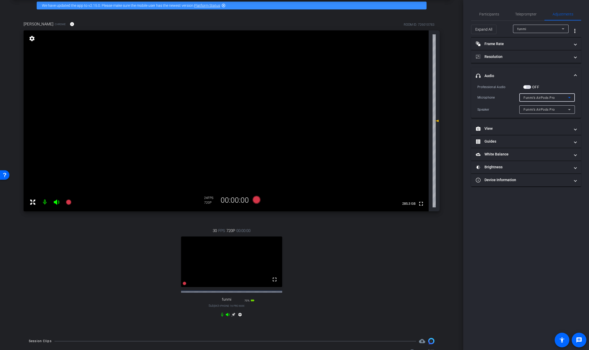
click at [551, 98] on span "Funmi’s AirPods Pro" at bounding box center [539, 98] width 31 height 4
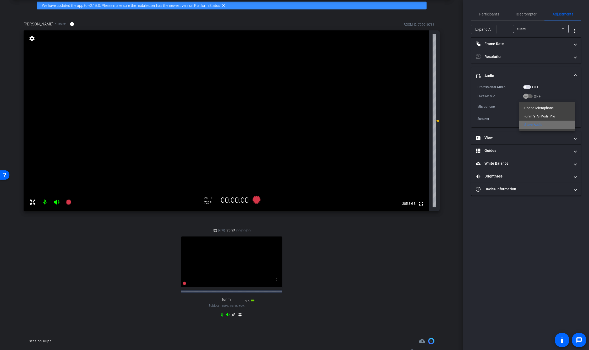
click at [537, 124] on span "iStore Audio" at bounding box center [533, 125] width 19 height 6
click at [530, 87] on span "button" at bounding box center [528, 87] width 8 height 4
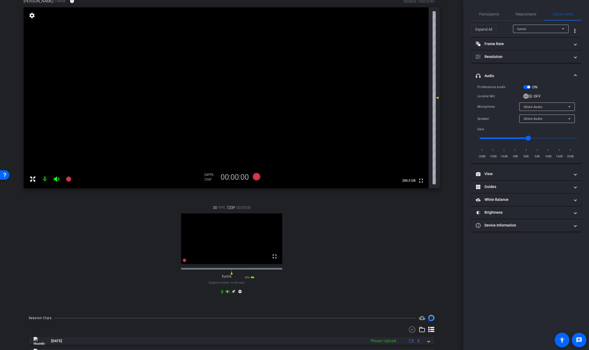
scroll to position [47, 0]
click at [533, 30] on div "funmi" at bounding box center [539, 29] width 45 height 7
click at [532, 39] on span "[PERSON_NAME]" at bounding box center [530, 39] width 26 height 6
type input "1"
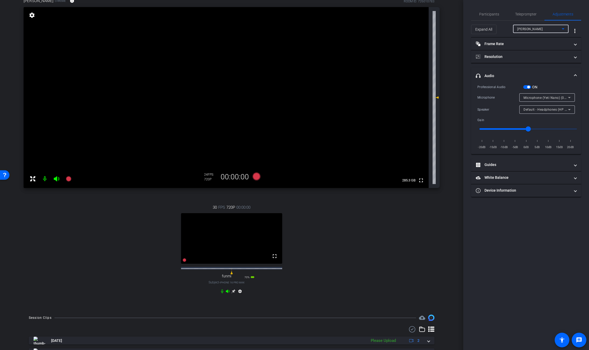
click at [303, 207] on div "30 FPS 720P 00:00:00 fullscreen funmi Subject - iPhone 16 Pro Max 70% battery_s…" at bounding box center [232, 250] width 416 height 108
click at [257, 176] on icon at bounding box center [257, 176] width 8 height 8
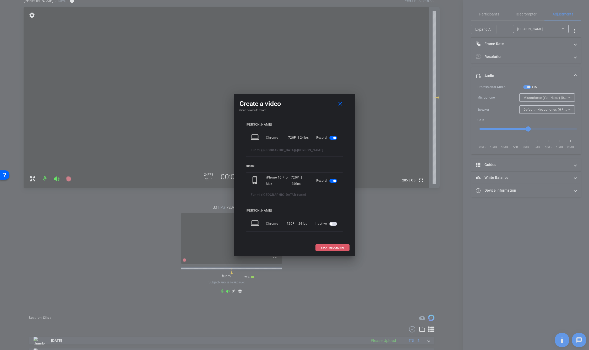
click at [336, 245] on span at bounding box center [333, 247] width 34 height 13
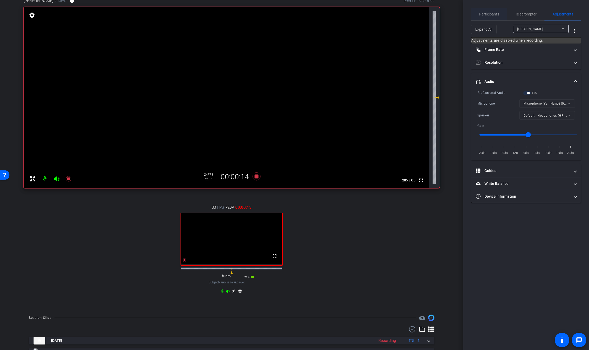
click at [491, 17] on span "Participants" at bounding box center [489, 14] width 20 height 13
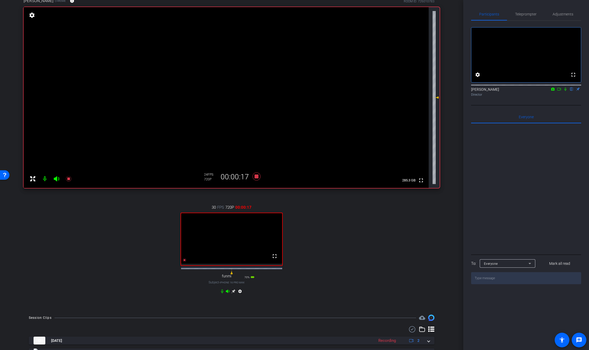
click at [565, 91] on icon at bounding box center [566, 89] width 4 height 4
click at [338, 184] on video at bounding box center [226, 97] width 405 height 181
click at [566, 91] on icon at bounding box center [566, 89] width 4 height 4
click at [256, 178] on icon at bounding box center [256, 176] width 13 height 9
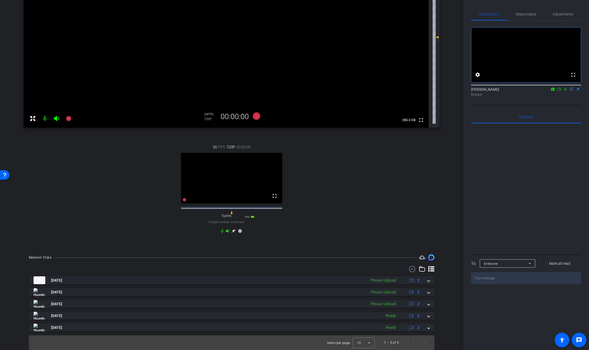
scroll to position [112, 0]
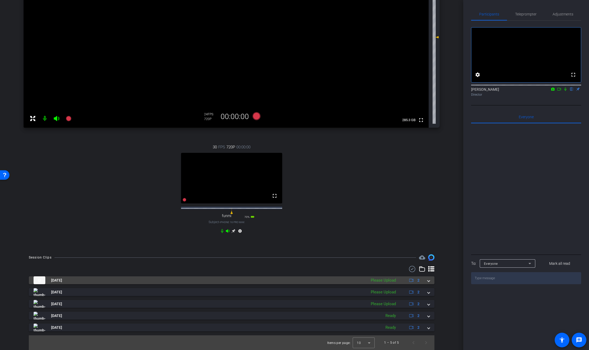
click at [432, 282] on mat-expansion-panel-header "Sep 24, 2025 Please Upload 2" at bounding box center [232, 280] width 406 height 8
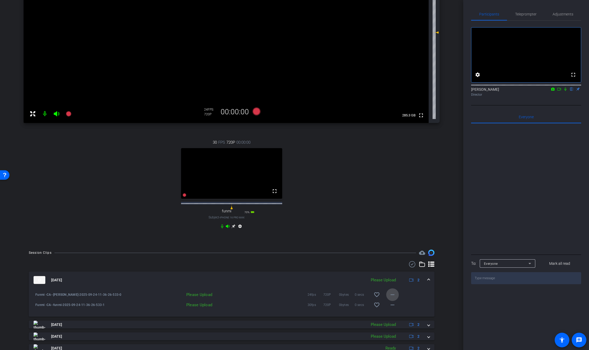
click at [393, 298] on mat-icon "more_horiz" at bounding box center [393, 295] width 6 height 6
click at [402, 311] on span "Upload" at bounding box center [401, 310] width 21 height 6
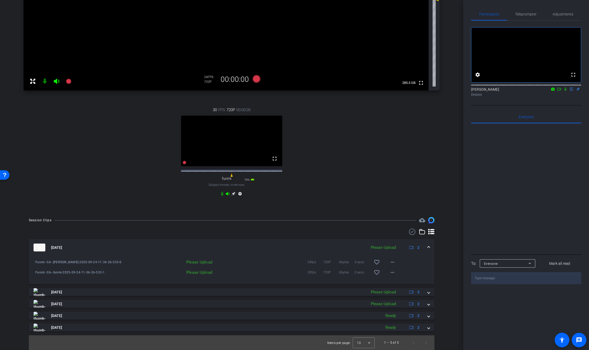
scroll to position [145, 0]
click at [429, 295] on span at bounding box center [429, 292] width 2 height 6
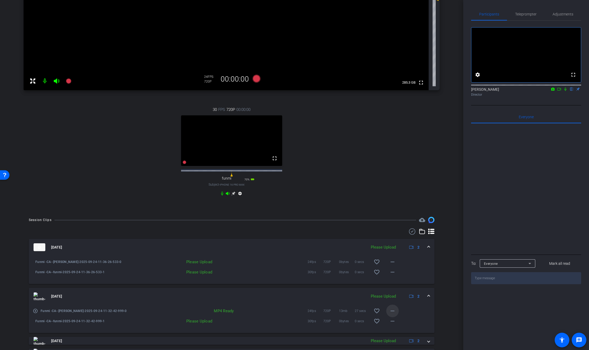
click at [394, 314] on mat-icon "more_horiz" at bounding box center [393, 311] width 6 height 6
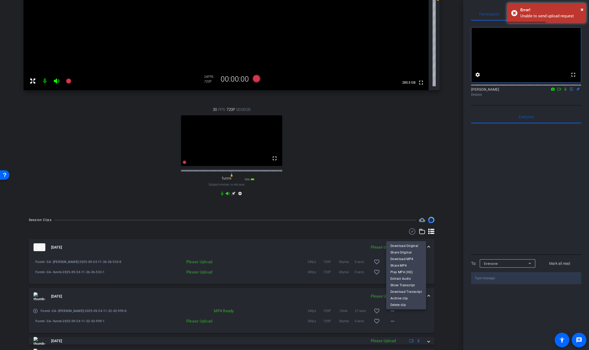
click at [365, 242] on div at bounding box center [294, 175] width 589 height 350
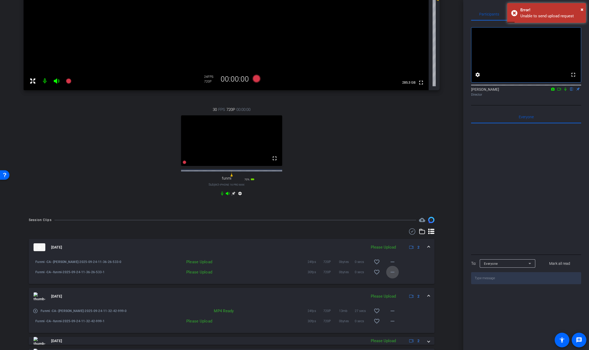
click at [393, 275] on mat-icon "more_horiz" at bounding box center [393, 272] width 6 height 6
click at [398, 287] on span "Upload" at bounding box center [401, 287] width 21 height 6
click at [394, 265] on mat-icon "more_horiz" at bounding box center [393, 262] width 6 height 6
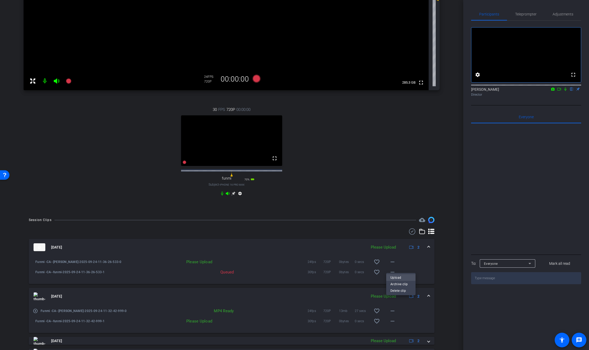
click at [400, 277] on span "Upload" at bounding box center [401, 277] width 21 height 6
click at [392, 265] on mat-icon "more_horiz" at bounding box center [393, 262] width 6 height 6
click at [400, 278] on span "Upload" at bounding box center [401, 277] width 21 height 6
click at [394, 265] on mat-icon "more_horiz" at bounding box center [393, 262] width 6 height 6
click at [399, 278] on span "Upload" at bounding box center [401, 277] width 21 height 6
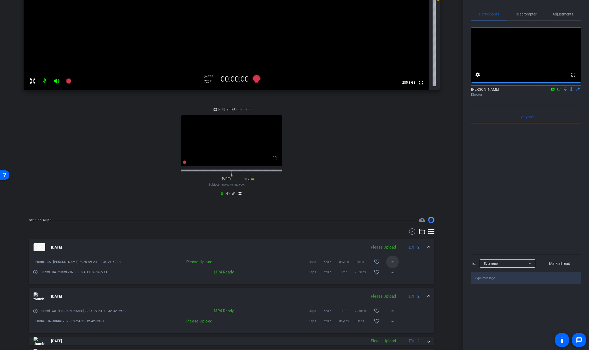
click at [388, 267] on span at bounding box center [392, 262] width 13 height 13
click at [398, 278] on span "Upload" at bounding box center [401, 277] width 21 height 6
click at [561, 91] on icon at bounding box center [559, 89] width 4 height 4
click at [570, 91] on icon at bounding box center [572, 89] width 4 height 4
click at [97, 324] on span "Funmi -CA--funmi-2025-09-24-11-32-42-999-1" at bounding box center [85, 321] width 101 height 5
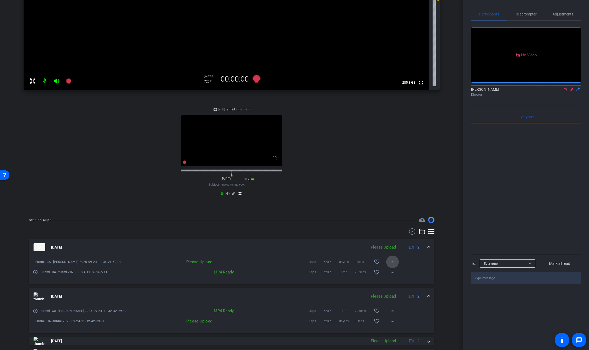
click at [395, 265] on mat-icon "more_horiz" at bounding box center [393, 262] width 6 height 6
click at [400, 276] on span "Upload" at bounding box center [401, 277] width 21 height 6
click at [395, 275] on mat-icon "more_horiz" at bounding box center [393, 272] width 6 height 6
click at [414, 278] on div at bounding box center [294, 175] width 589 height 350
click at [393, 275] on mat-icon "more_horiz" at bounding box center [393, 272] width 6 height 6
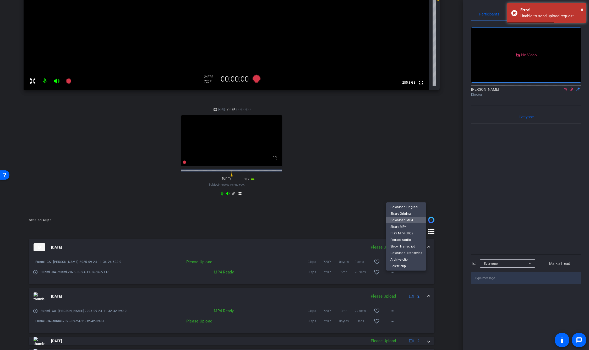
click at [407, 221] on span "Download MP4" at bounding box center [406, 220] width 31 height 6
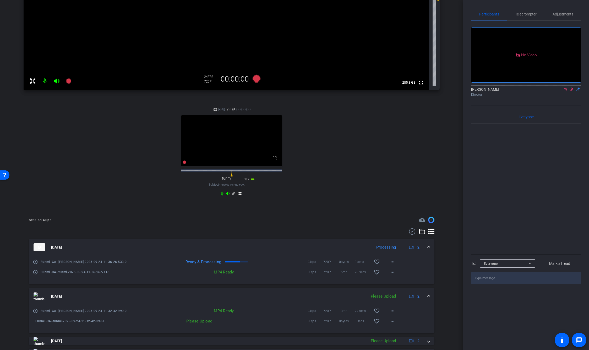
click at [571, 91] on icon at bounding box center [572, 89] width 3 height 3
click at [565, 91] on icon at bounding box center [566, 89] width 4 height 4
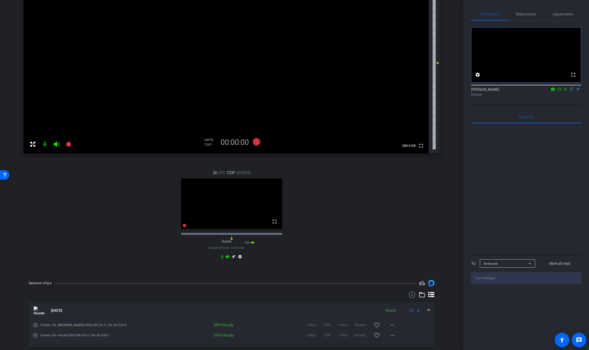
scroll to position [82, 0]
click at [258, 140] on icon at bounding box center [257, 142] width 8 height 8
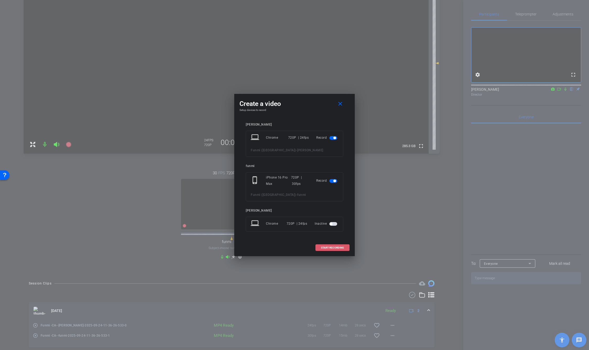
click at [332, 248] on span "START RECORDING" at bounding box center [332, 247] width 23 height 3
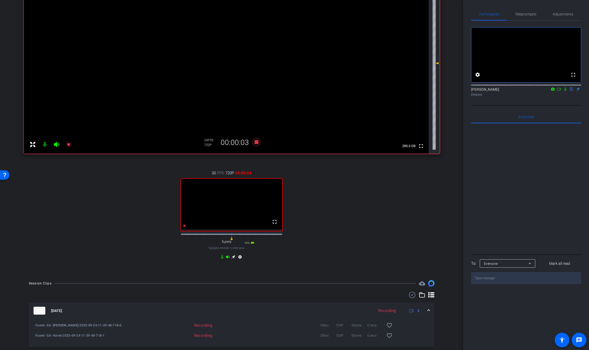
click at [566, 91] on icon at bounding box center [566, 89] width 4 height 4
click at [565, 91] on icon at bounding box center [565, 89] width 3 height 3
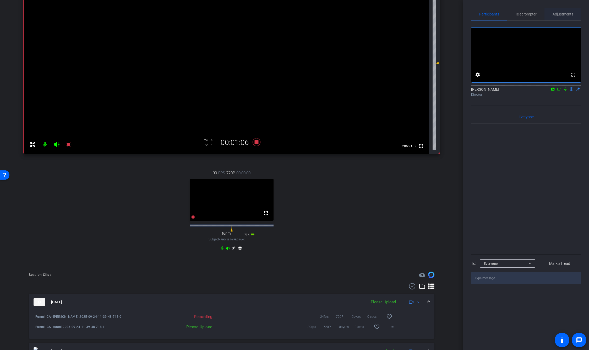
click at [559, 16] on span "Adjustments" at bounding box center [563, 14] width 21 height 4
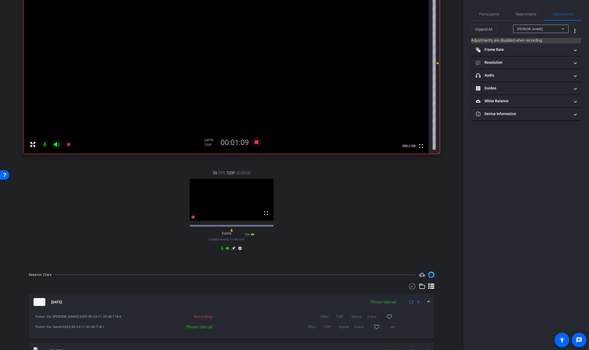
click at [538, 31] on div "[PERSON_NAME]" at bounding box center [539, 29] width 45 height 7
click at [529, 50] on mat-option "funmi" at bounding box center [541, 48] width 56 height 8
type input "0"
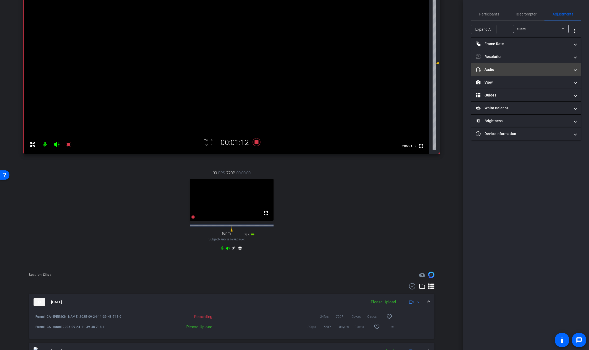
click at [525, 69] on mat-panel-title "headphone icon Audio" at bounding box center [523, 70] width 94 height 6
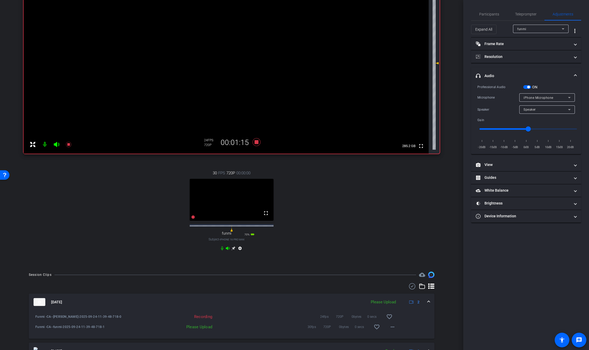
click at [527, 88] on span "button" at bounding box center [528, 87] width 8 height 4
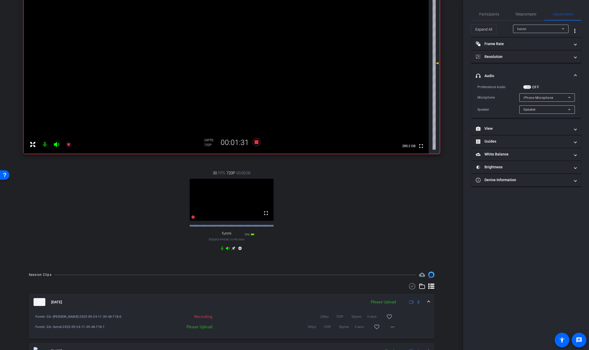
click at [529, 88] on span "button" at bounding box center [528, 87] width 8 height 4
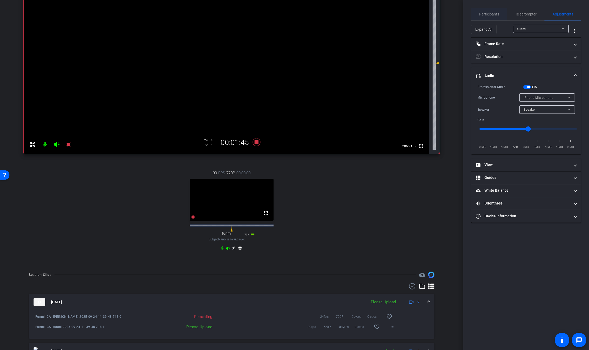
click at [493, 12] on span "Participants" at bounding box center [489, 14] width 20 height 4
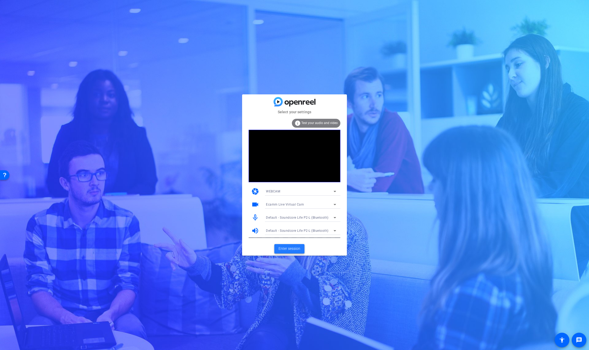
click at [296, 248] on span "Enter session" at bounding box center [290, 249] width 22 height 6
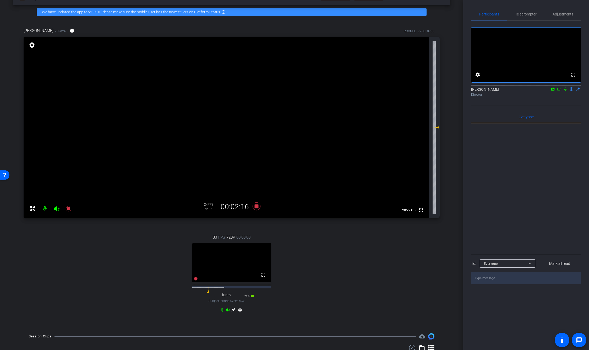
scroll to position [18, 0]
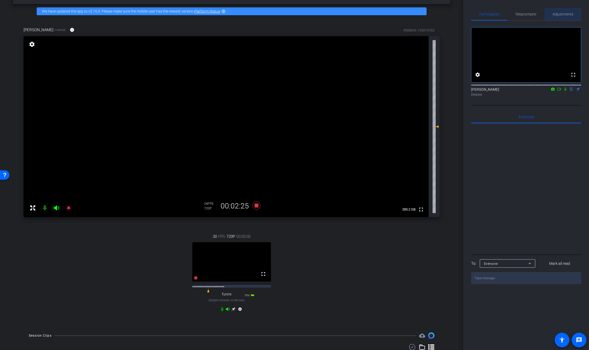
click at [560, 17] on span "Adjustments" at bounding box center [563, 14] width 21 height 13
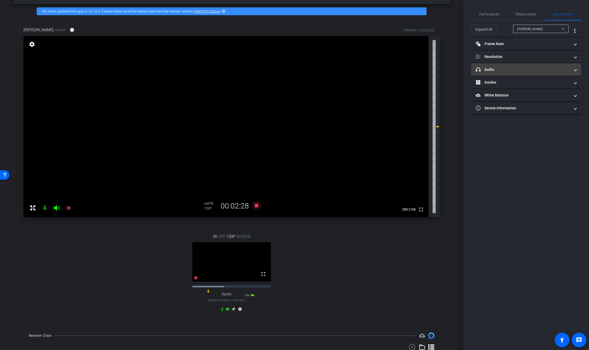
click at [520, 69] on mat-panel-title "headphone icon Audio" at bounding box center [523, 70] width 94 height 6
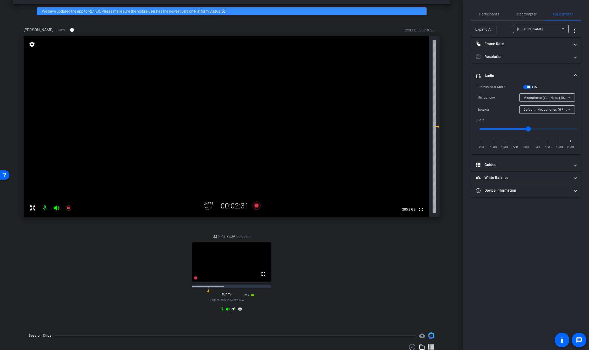
click at [544, 29] on div "[PERSON_NAME]" at bounding box center [539, 29] width 45 height 7
click at [537, 48] on mat-option "funmi" at bounding box center [541, 48] width 56 height 8
type input "0"
click at [549, 109] on div "Speaker" at bounding box center [546, 109] width 45 height 7
click at [542, 119] on mat-option "Speaker" at bounding box center [548, 120] width 56 height 8
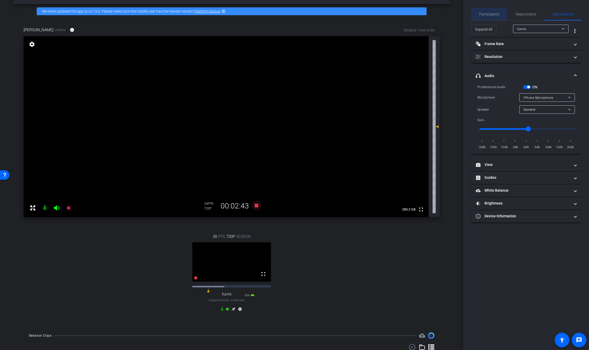
click at [490, 14] on span "Participants" at bounding box center [489, 14] width 20 height 4
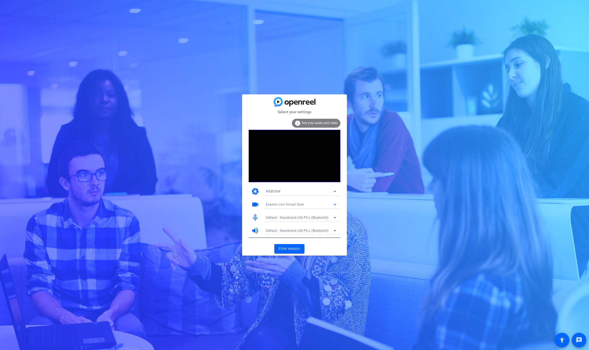
click at [300, 206] on div "Ecamm Live Virtual Cam" at bounding box center [300, 204] width 68 height 7
click at [295, 223] on span "ZV-E10 (054c:0de3)" at bounding box center [281, 223] width 30 height 6
click at [291, 247] on span "Enter session" at bounding box center [290, 249] width 22 height 6
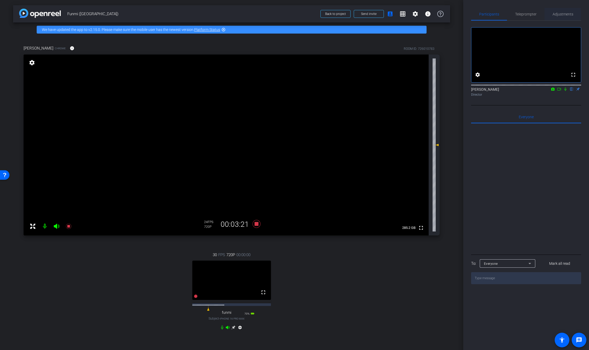
click at [555, 16] on span "Adjustments" at bounding box center [563, 14] width 21 height 4
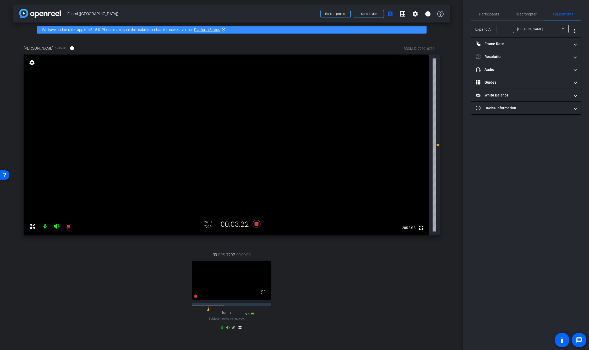
click at [528, 30] on span "[PERSON_NAME]" at bounding box center [530, 29] width 26 height 4
click at [509, 159] on div at bounding box center [294, 175] width 589 height 350
click at [505, 58] on mat-panel-title "Resolution" at bounding box center [523, 57] width 94 height 6
click at [505, 58] on mat-expansion-panel-header "Resolution" at bounding box center [526, 63] width 110 height 17
drag, startPoint x: 281, startPoint y: 202, endPoint x: 245, endPoint y: 311, distance: 114.3
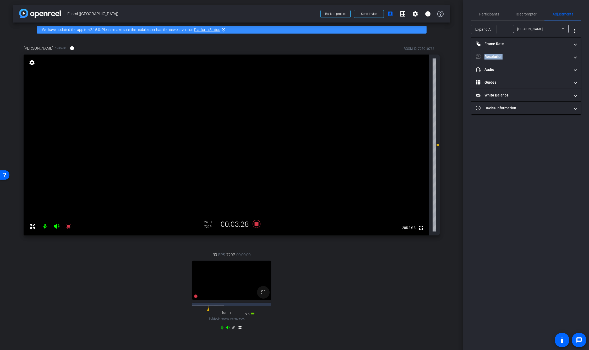
click at [281, 224] on video at bounding box center [226, 145] width 405 height 181
click at [486, 19] on span "Participants" at bounding box center [489, 14] width 20 height 13
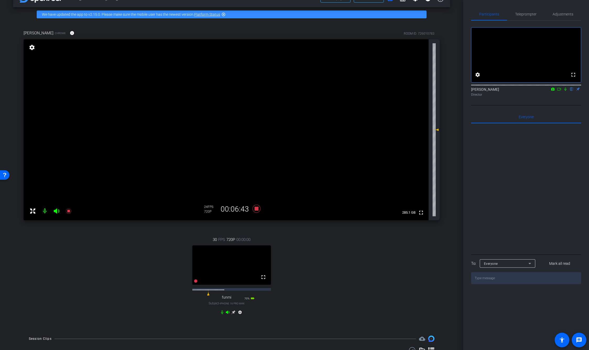
scroll to position [17, 0]
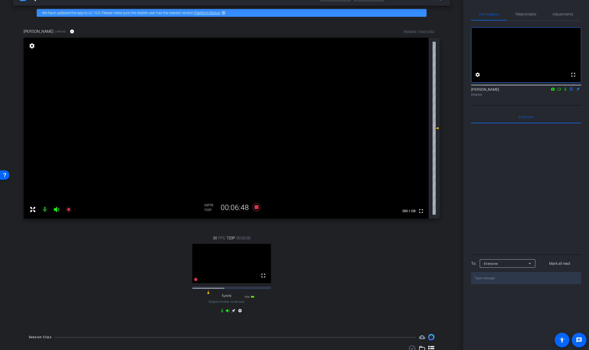
click at [292, 214] on video at bounding box center [226, 128] width 405 height 181
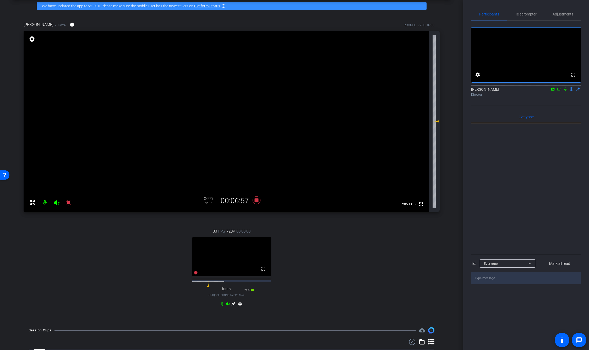
scroll to position [25, 0]
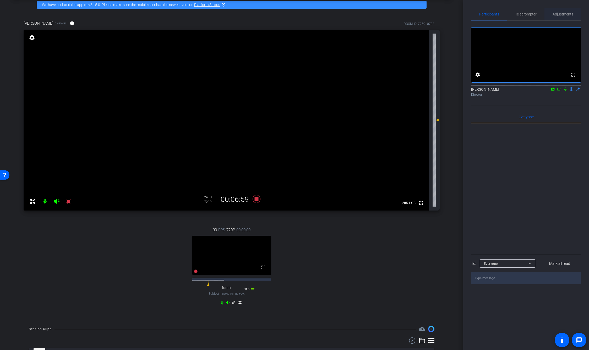
click at [558, 14] on span "Adjustments" at bounding box center [563, 14] width 21 height 4
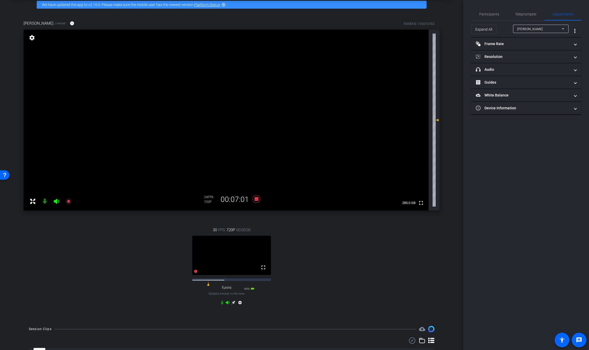
click at [538, 30] on div "[PERSON_NAME]" at bounding box center [539, 29] width 45 height 7
click at [533, 51] on mat-option "funmi" at bounding box center [541, 48] width 56 height 8
type input "0"
click at [526, 71] on mat-panel-title "headphone icon Audio" at bounding box center [523, 70] width 94 height 6
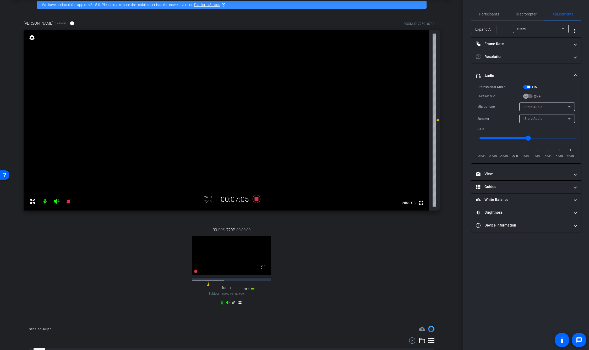
click at [554, 109] on div "iStore Audio" at bounding box center [546, 107] width 45 height 7
click at [438, 238] on div at bounding box center [294, 175] width 589 height 350
click at [537, 120] on span "iStore Audio" at bounding box center [533, 119] width 19 height 4
click at [341, 295] on div at bounding box center [294, 175] width 589 height 350
click at [551, 104] on div "iStore Audio" at bounding box center [546, 107] width 45 height 7
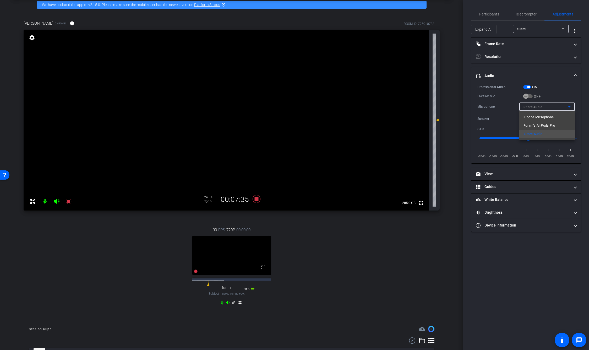
click at [374, 248] on div at bounding box center [294, 175] width 589 height 350
click at [548, 120] on div "iStore Audio" at bounding box center [546, 118] width 45 height 7
click at [525, 85] on div at bounding box center [294, 175] width 589 height 350
click at [526, 87] on span "button" at bounding box center [528, 87] width 8 height 4
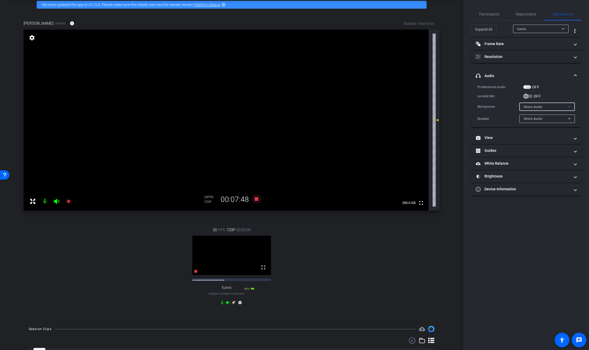
click at [539, 105] on span "iStore Audio" at bounding box center [533, 107] width 19 height 4
click at [538, 133] on span "iStore Audio" at bounding box center [533, 134] width 19 height 6
click at [540, 109] on div "iStore Audio" at bounding box center [546, 107] width 45 height 7
click at [540, 117] on span "iPhone Microphone" at bounding box center [539, 117] width 30 height 6
click at [552, 98] on div at bounding box center [546, 97] width 45 height 6
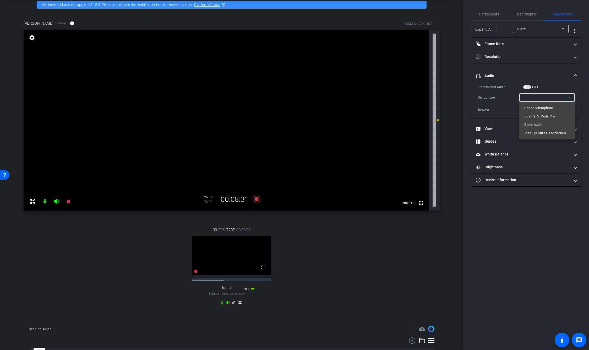
click at [546, 134] on span "Bose QC Ultra Headphones" at bounding box center [545, 133] width 42 height 6
click at [526, 87] on span "button" at bounding box center [525, 87] width 3 height 3
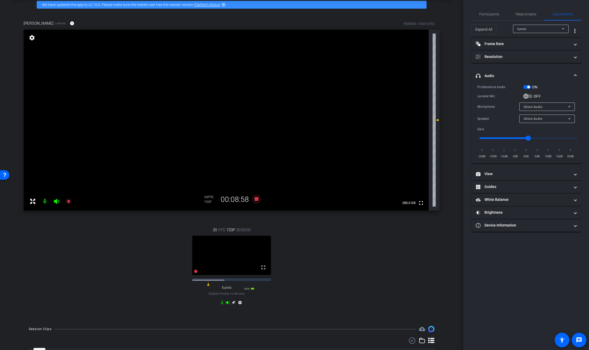
click at [536, 108] on span "iStore Audio" at bounding box center [533, 107] width 19 height 4
click at [550, 134] on span "Bose QC Ultra Headphones" at bounding box center [545, 134] width 42 height 6
click at [535, 121] on div "iStore Audio" at bounding box center [546, 118] width 45 height 7
click at [538, 131] on span "iStore Audio" at bounding box center [533, 129] width 19 height 6
click at [544, 109] on div "iStore Audio" at bounding box center [546, 107] width 45 height 7
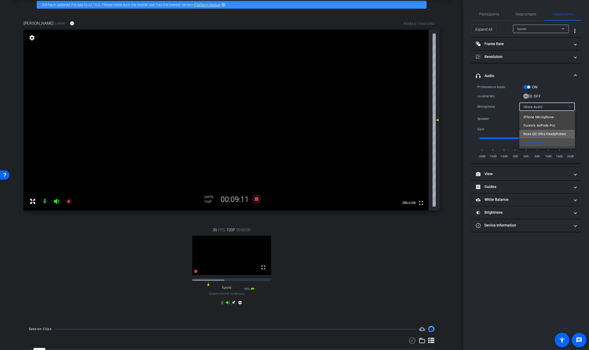
click at [540, 131] on span "Bose QC Ultra Headphones" at bounding box center [545, 134] width 42 height 6
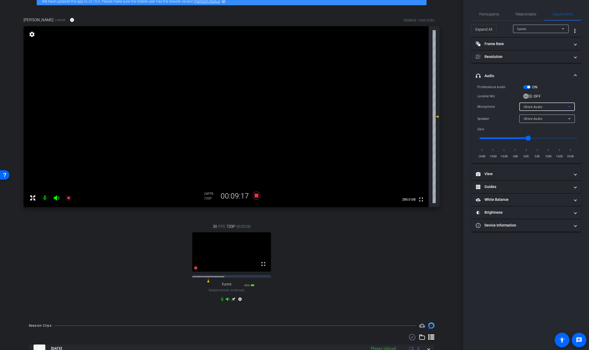
scroll to position [30, 0]
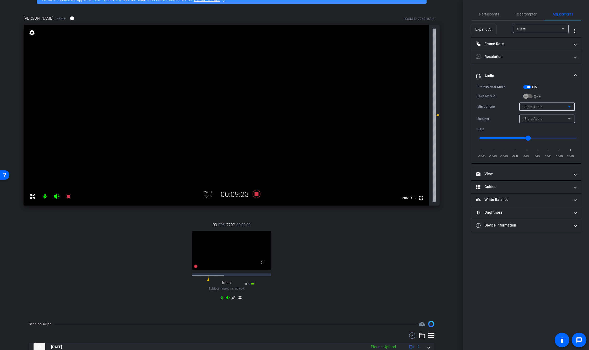
click at [540, 105] on span "iStore Audio" at bounding box center [533, 107] width 19 height 4
click at [352, 284] on div at bounding box center [294, 175] width 589 height 350
click at [487, 17] on span "Participants" at bounding box center [489, 14] width 20 height 13
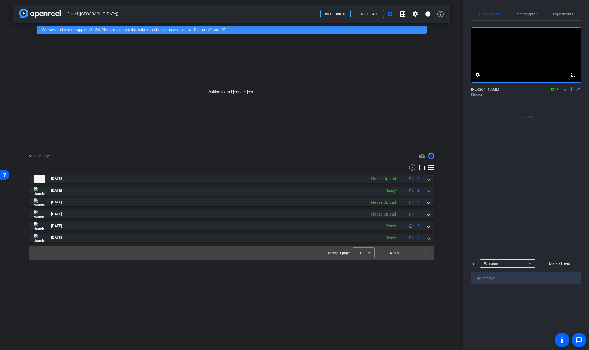
scroll to position [0, 0]
